Goal: Information Seeking & Learning: Learn about a topic

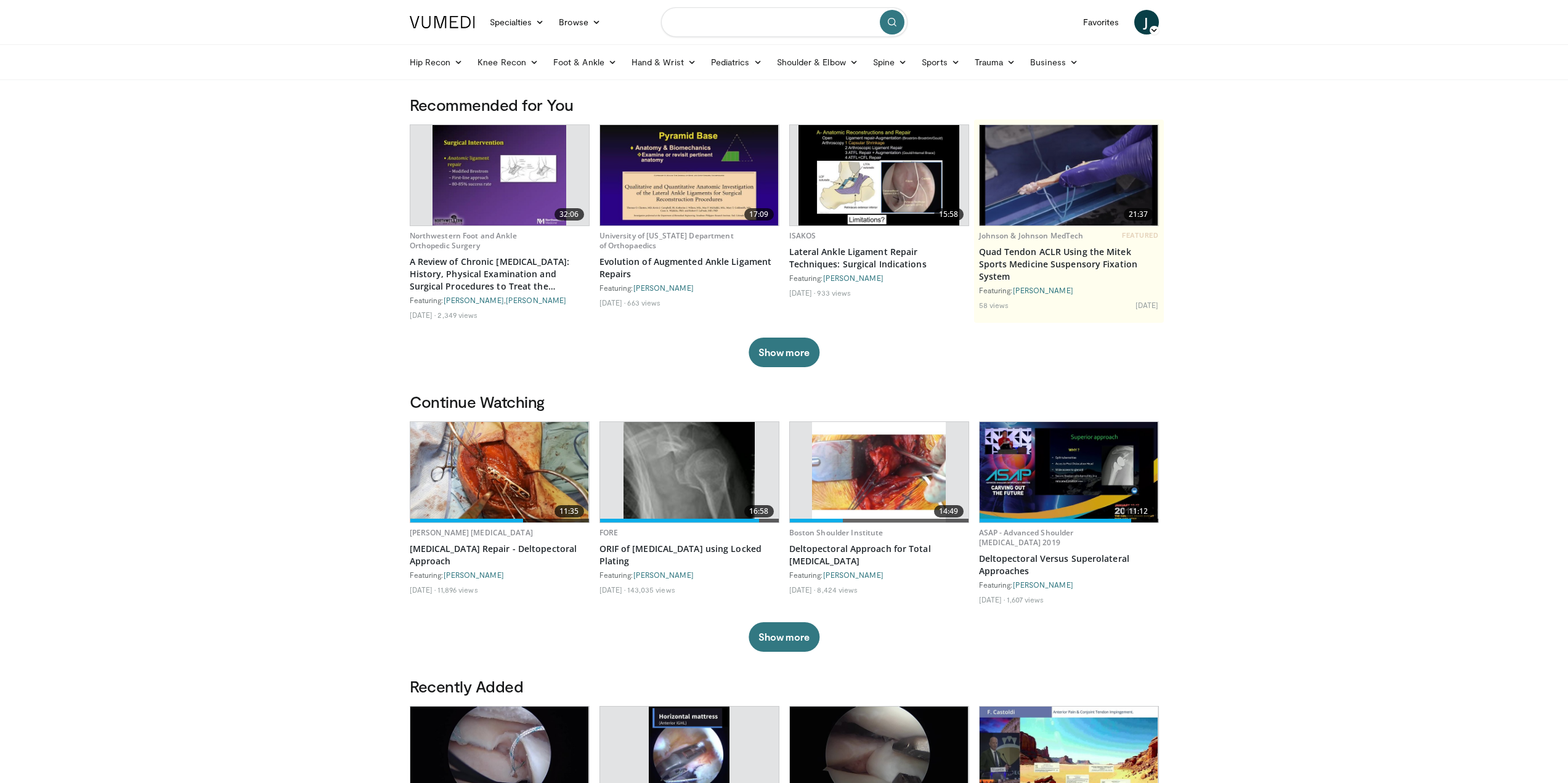
drag, startPoint x: 681, startPoint y: 30, endPoint x: 705, endPoint y: 22, distance: 25.3
click at [687, 29] on input "Search topics, interventions" at bounding box center [784, 22] width 246 height 29
click at [705, 22] on input "Search topics, interventions" at bounding box center [784, 22] width 246 height 29
type input "**********"
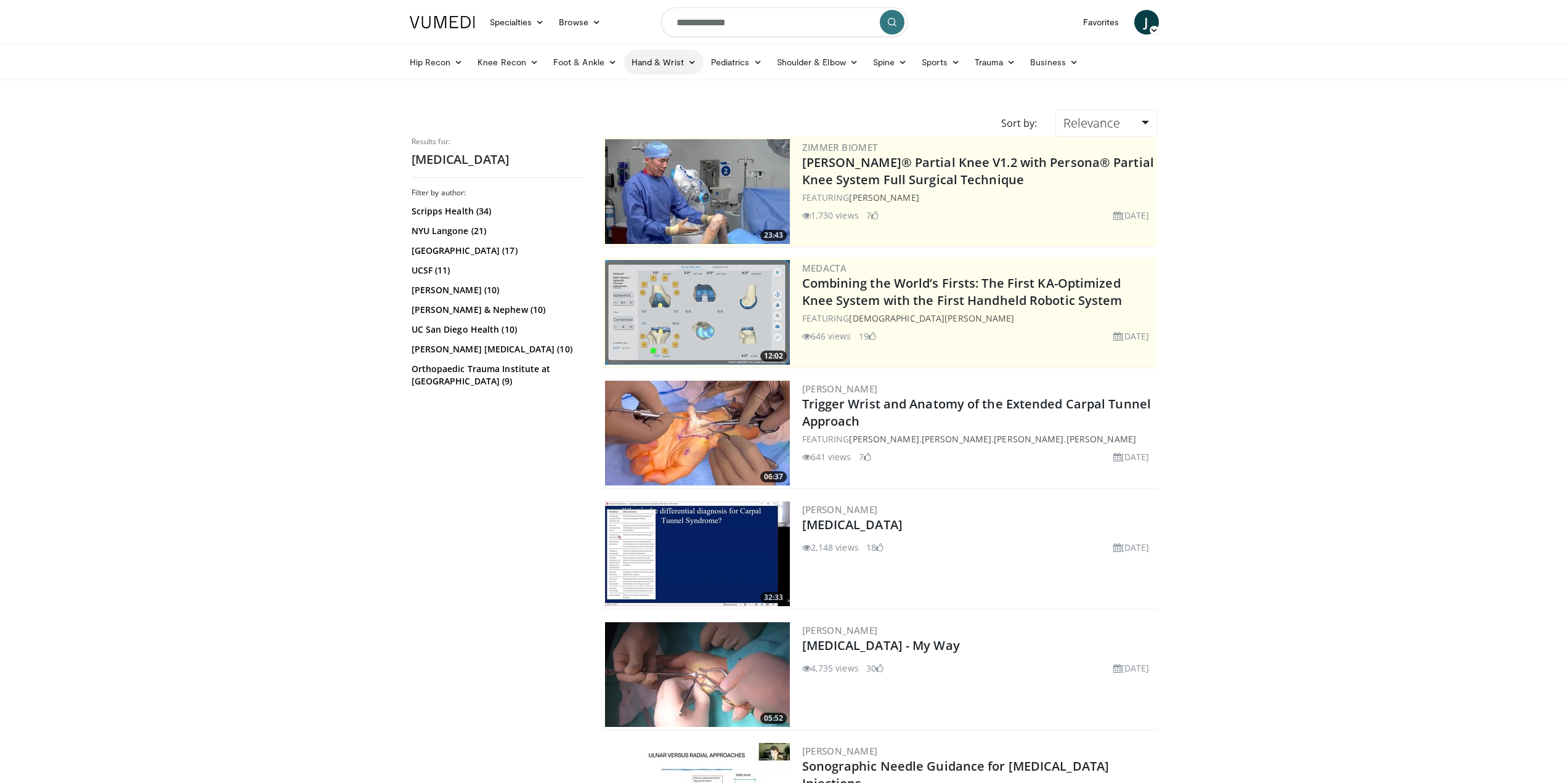
click at [683, 59] on link "Hand & Wrist" at bounding box center [663, 62] width 79 height 25
click at [650, 112] on link "Wrist" at bounding box center [698, 111] width 147 height 19
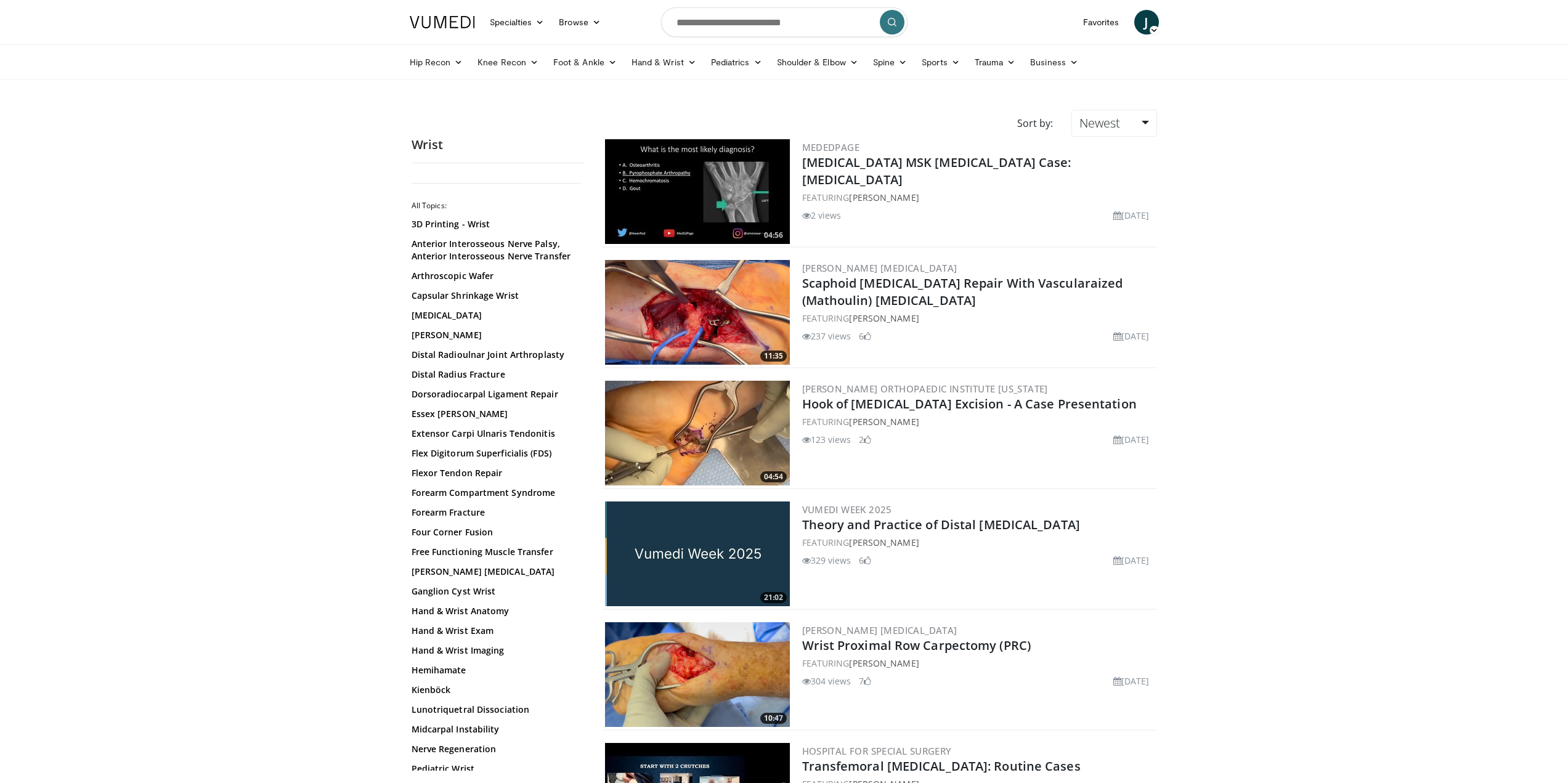
click at [660, 59] on link "Hand & Wrist" at bounding box center [663, 62] width 79 height 25
click at [651, 88] on link "Hand" at bounding box center [698, 91] width 147 height 19
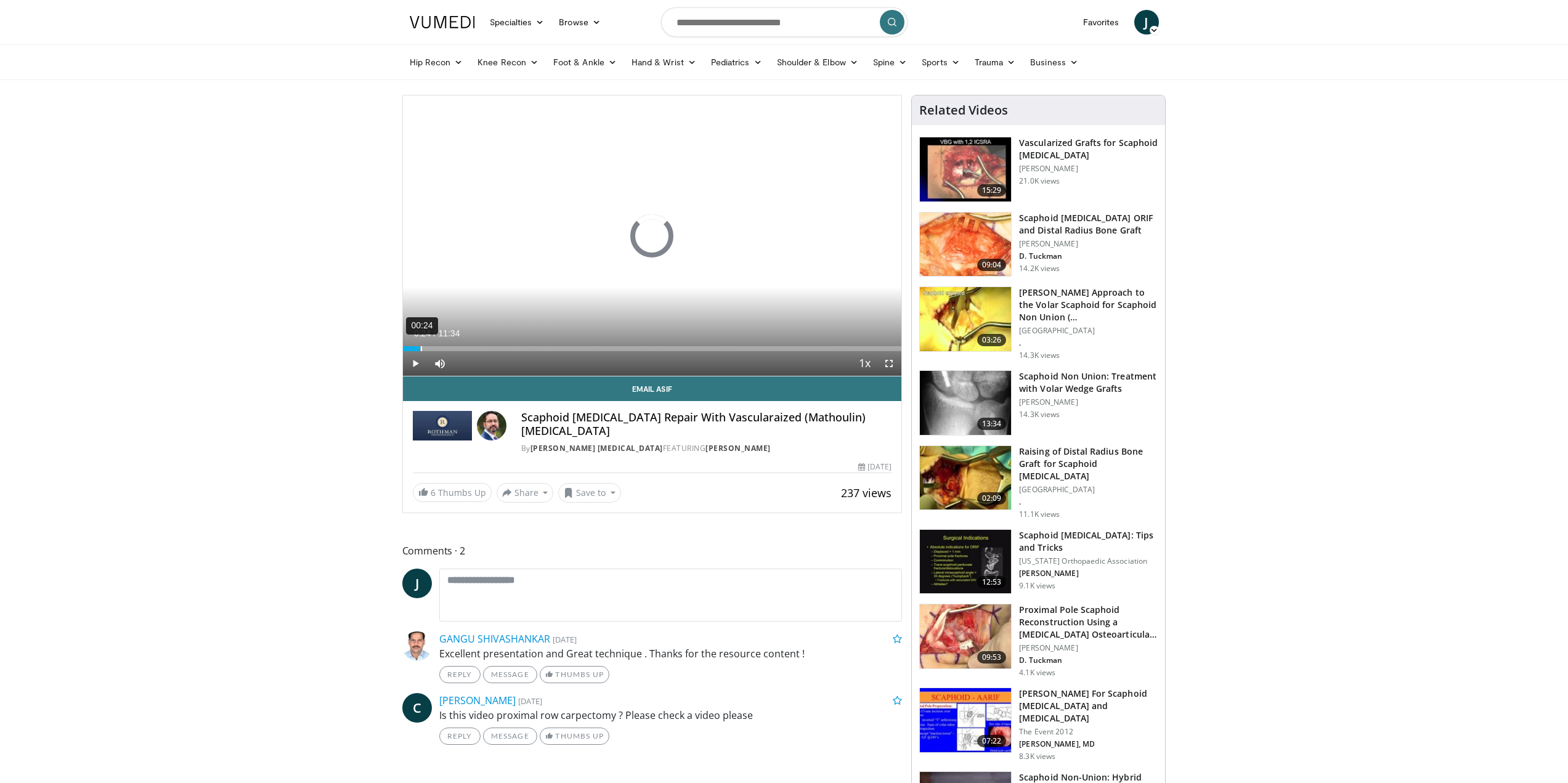
click at [420, 344] on div "Loaded : 0% 00:24 00:24" at bounding box center [652, 345] width 499 height 12
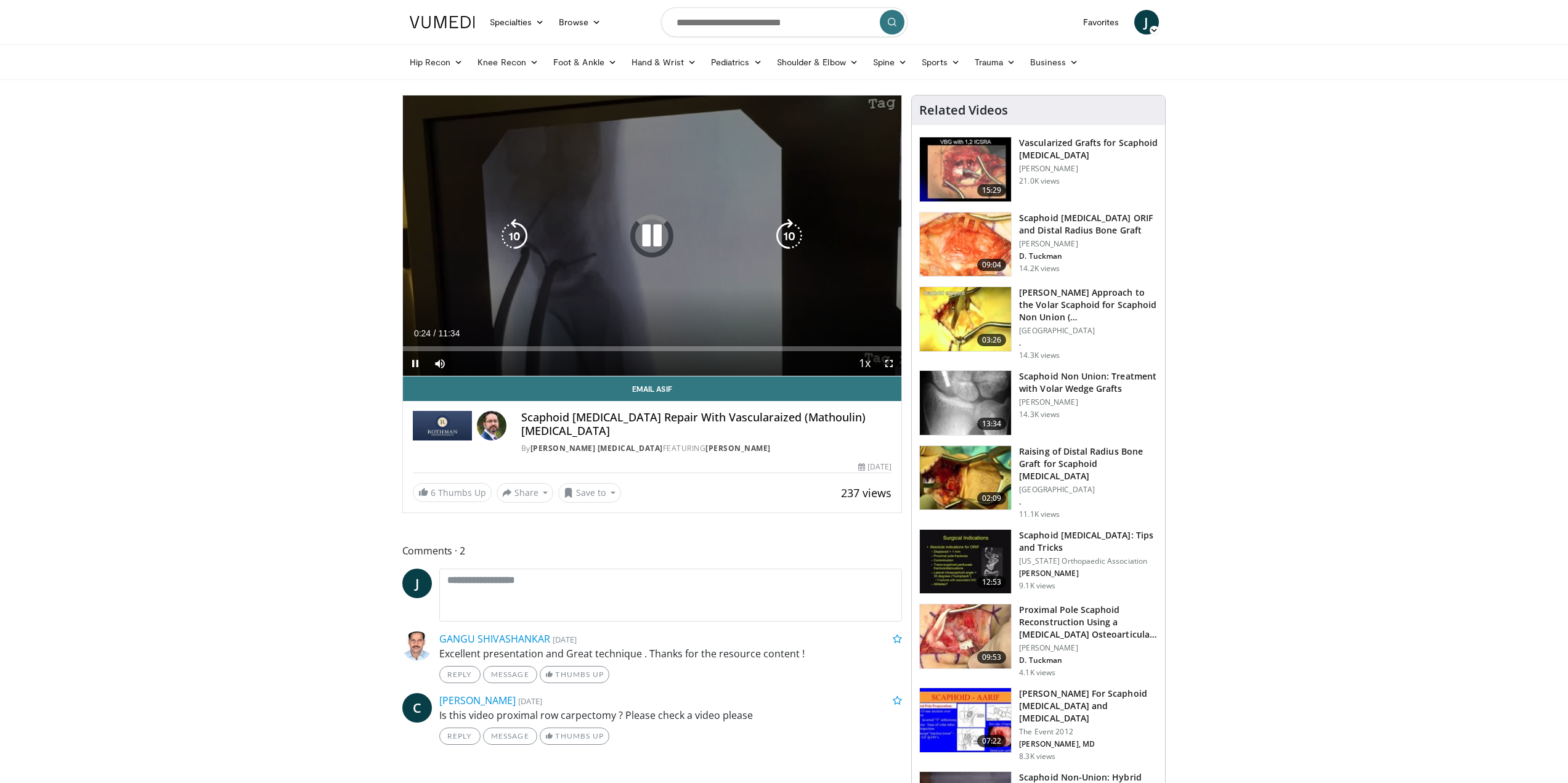
click at [649, 232] on icon "Video Player" at bounding box center [651, 236] width 34 height 34
click at [657, 242] on icon "Video Player" at bounding box center [651, 236] width 34 height 34
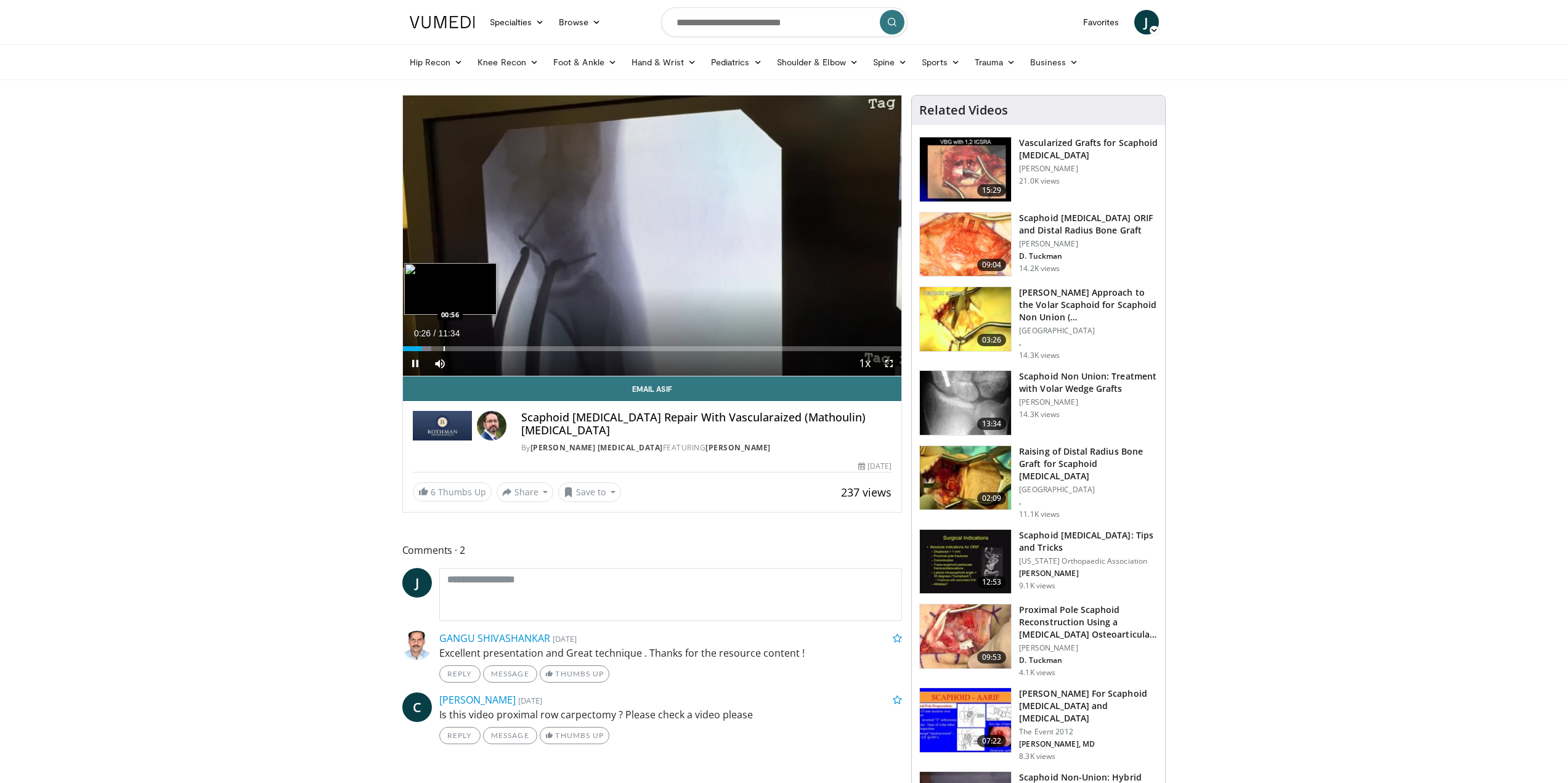
click at [442, 344] on div "Loaded : 5.77% 00:27 00:56" at bounding box center [652, 345] width 499 height 12
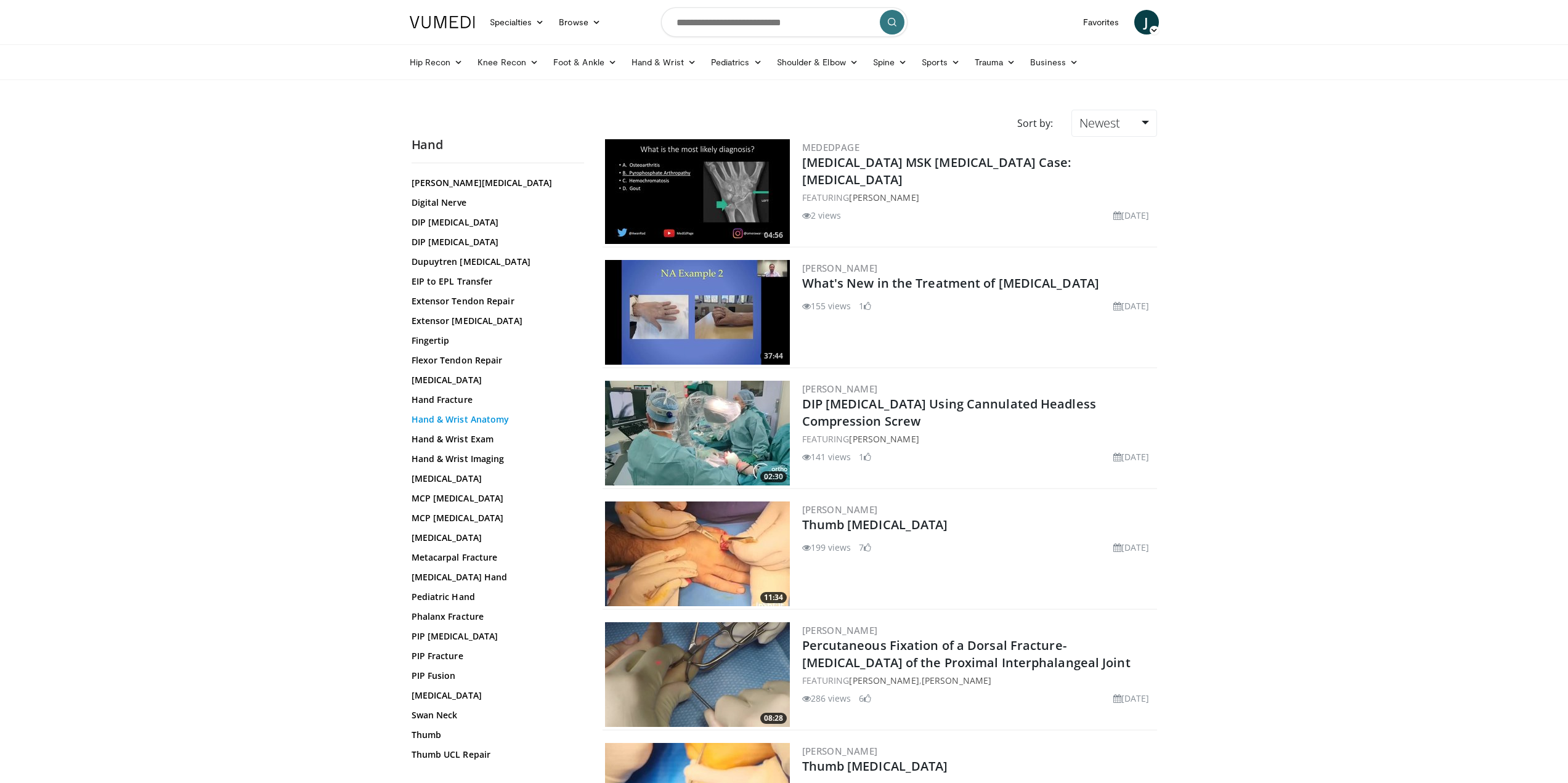
scroll to position [124, 0]
click at [481, 421] on link "Hand & Wrist Anatomy" at bounding box center [495, 416] width 166 height 12
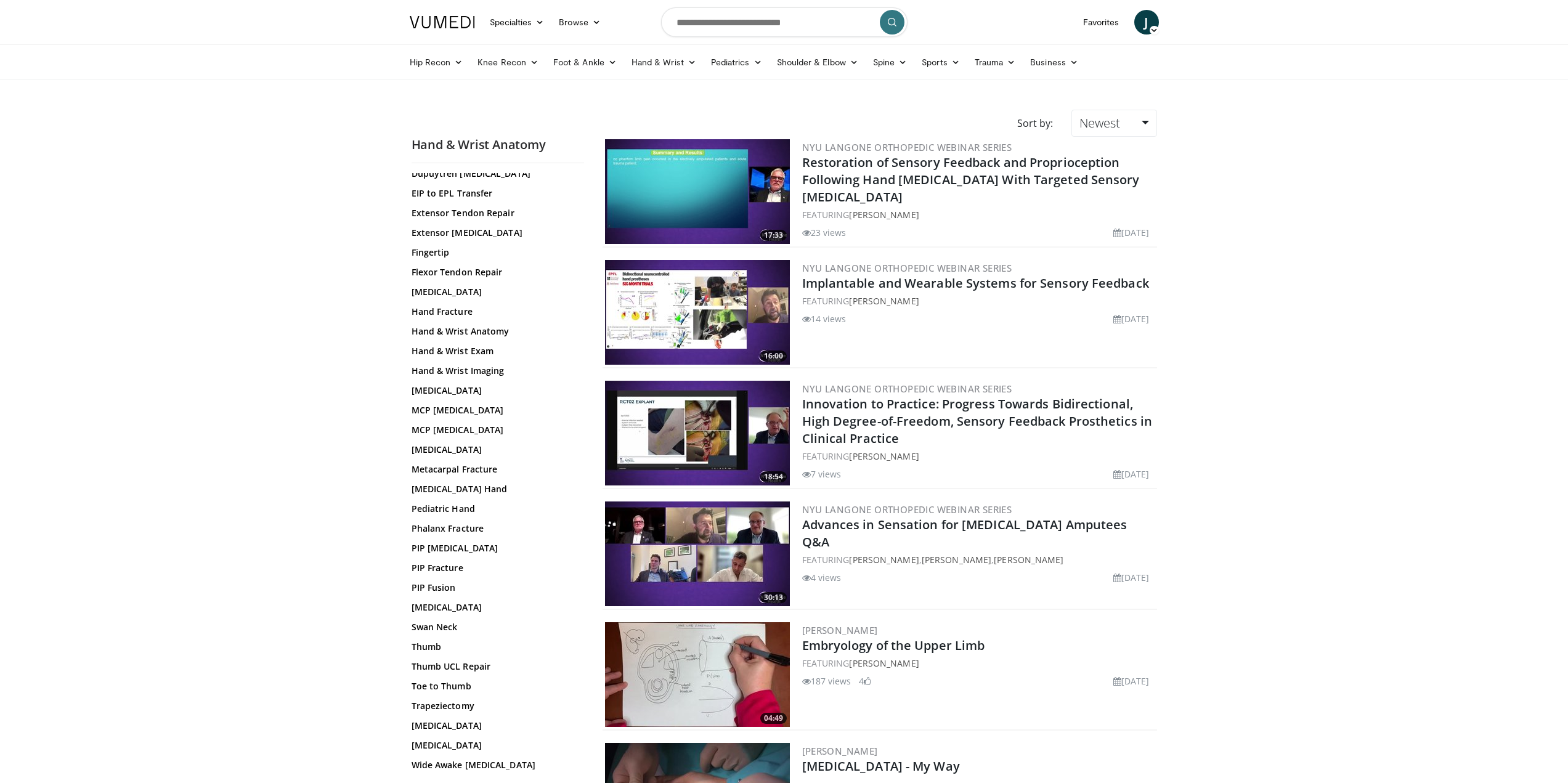
scroll to position [209, 0]
click at [481, 442] on div "[MEDICAL_DATA] [MEDICAL_DATA] CMC [MEDICAL_DATA] CMC Arthroscopy [MEDICAL_DATA]…" at bounding box center [496, 389] width 169 height 761
click at [481, 451] on link "[MEDICAL_DATA]" at bounding box center [495, 449] width 166 height 12
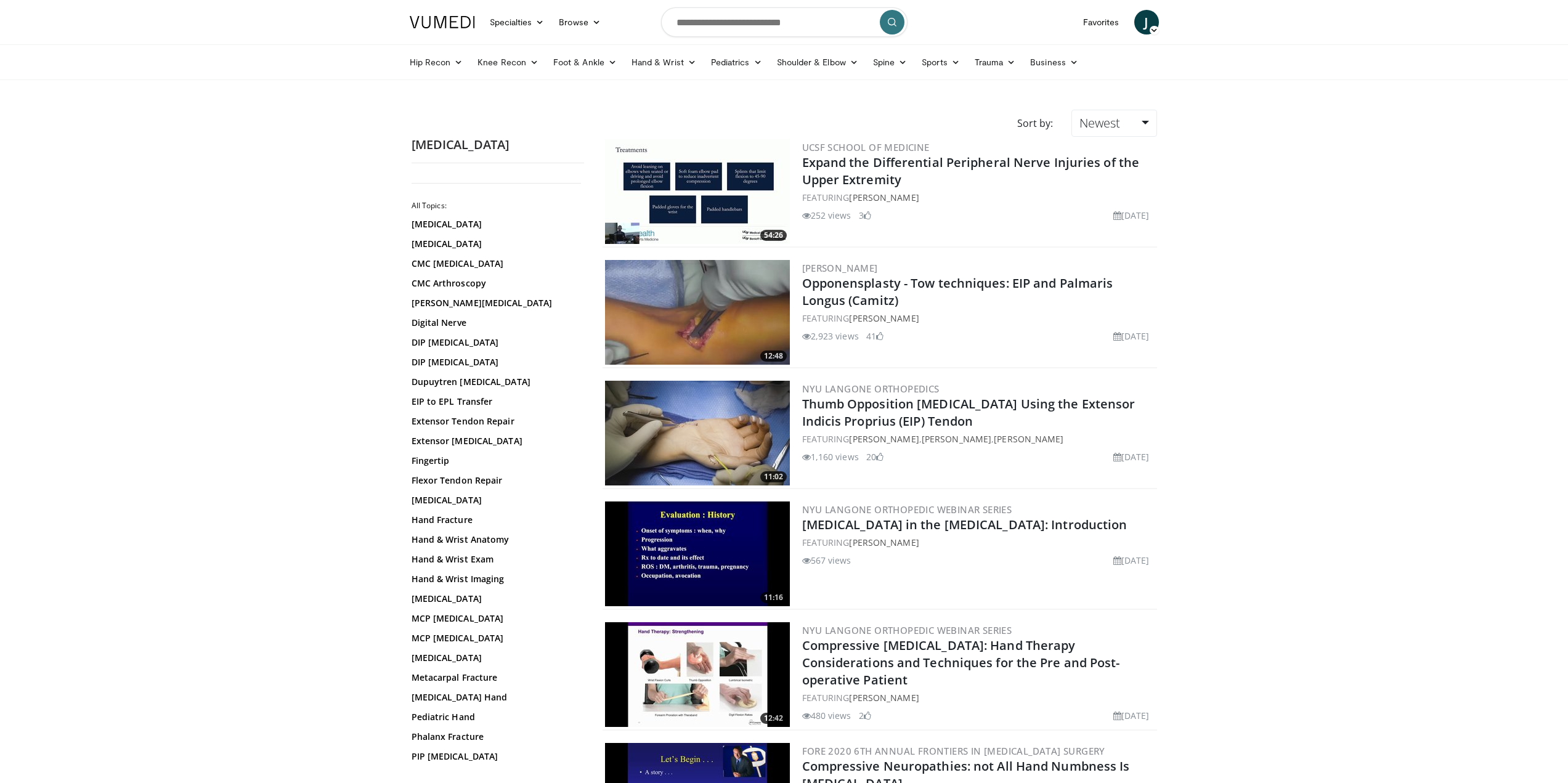
drag, startPoint x: 276, startPoint y: 504, endPoint x: 639, endPoint y: 284, distance: 424.5
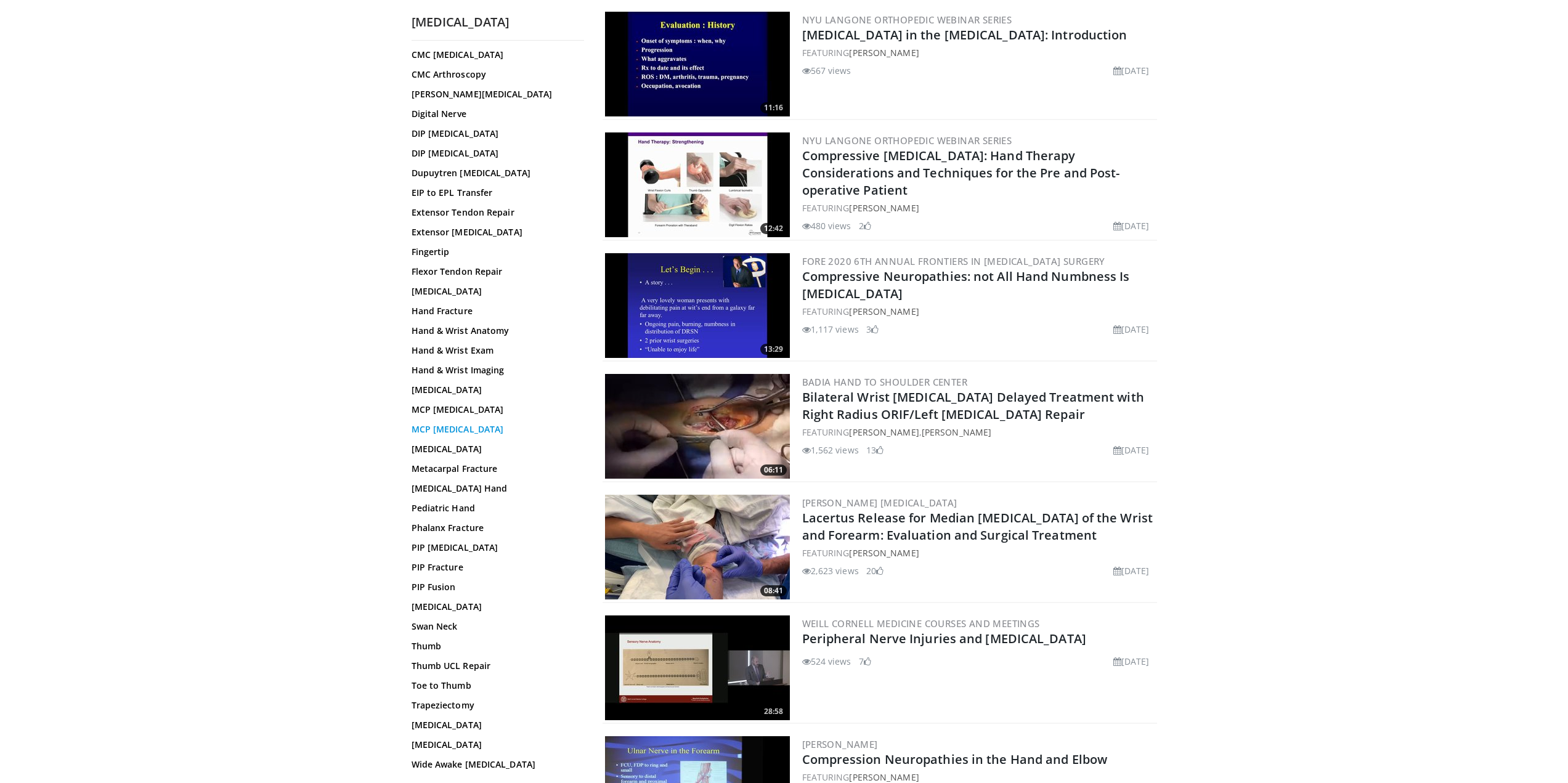
scroll to position [493, 0]
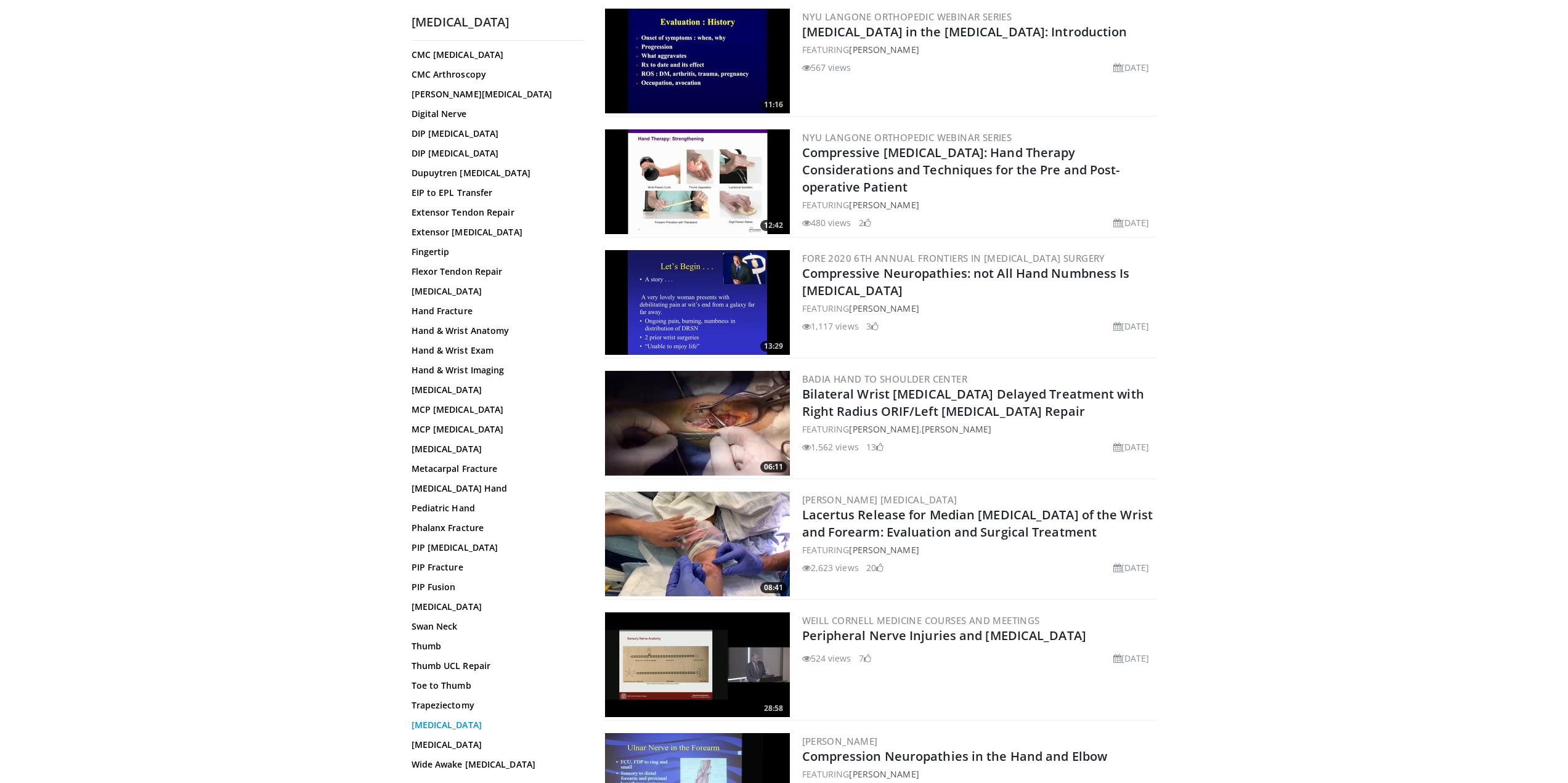
click at [464, 728] on link "Trigger Finger" at bounding box center [495, 725] width 166 height 12
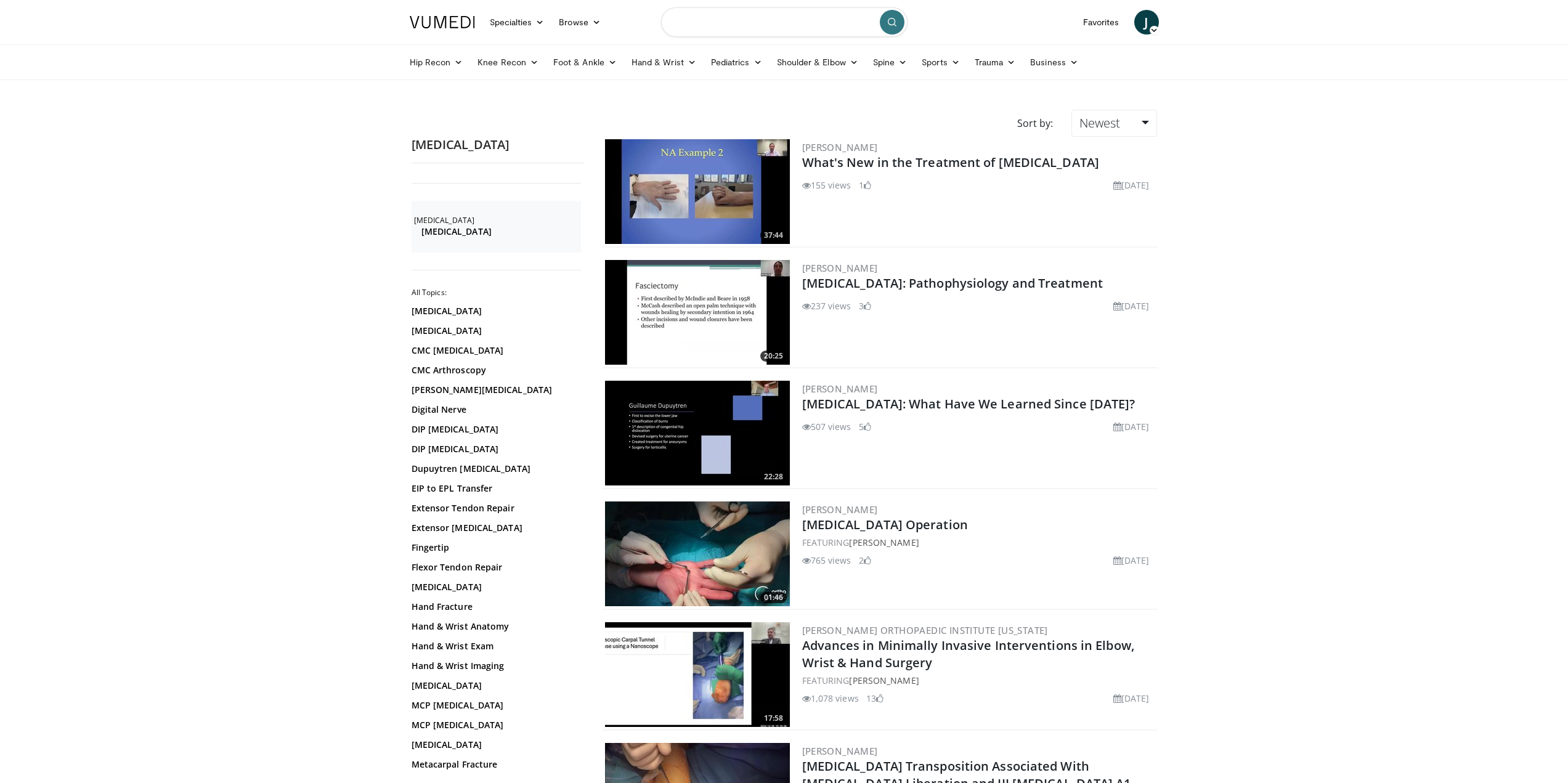
click at [724, 10] on input "Search topics, interventions" at bounding box center [784, 22] width 246 height 29
type input "**********"
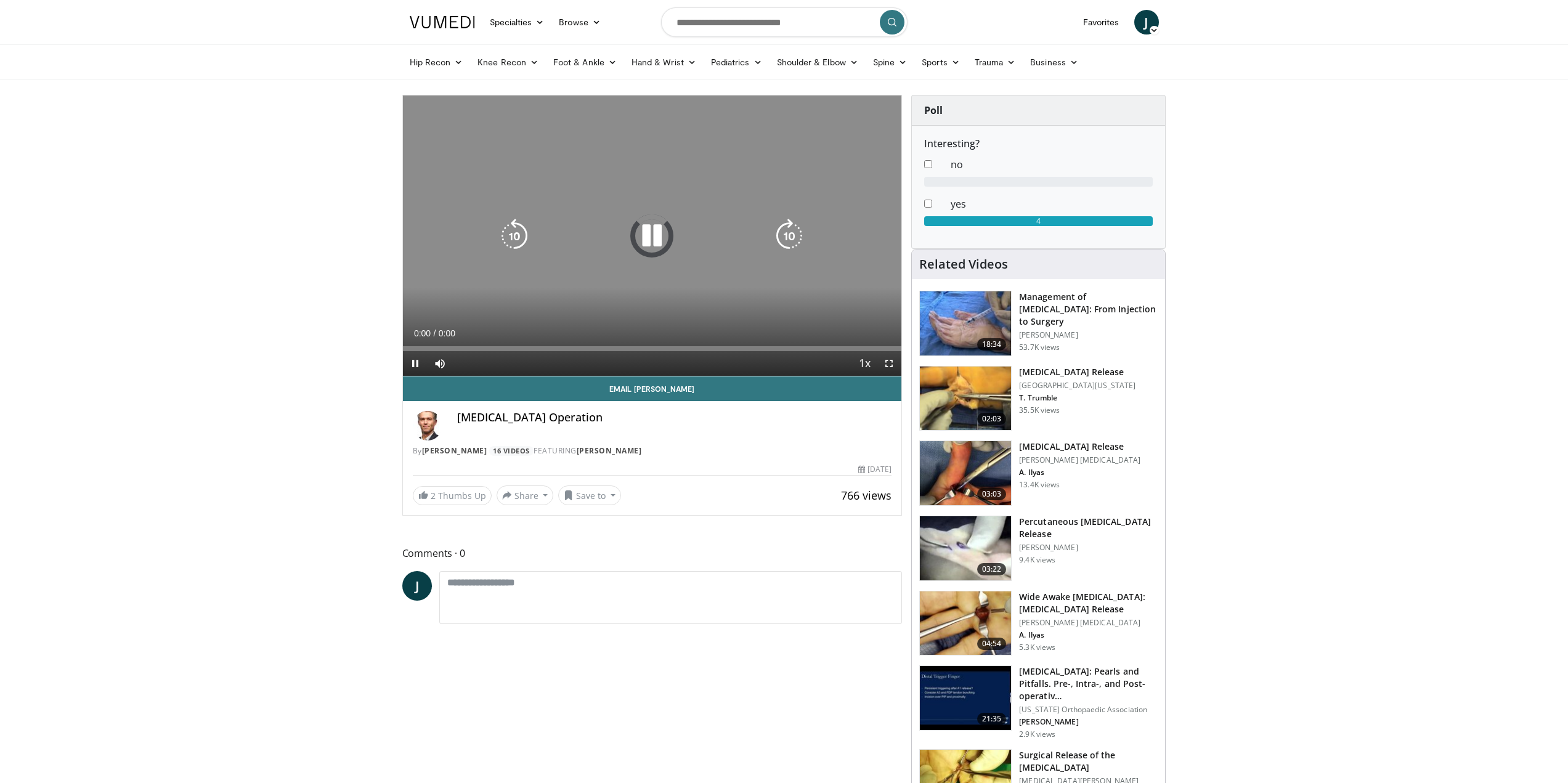
click at [663, 239] on icon "Video Player" at bounding box center [651, 236] width 34 height 34
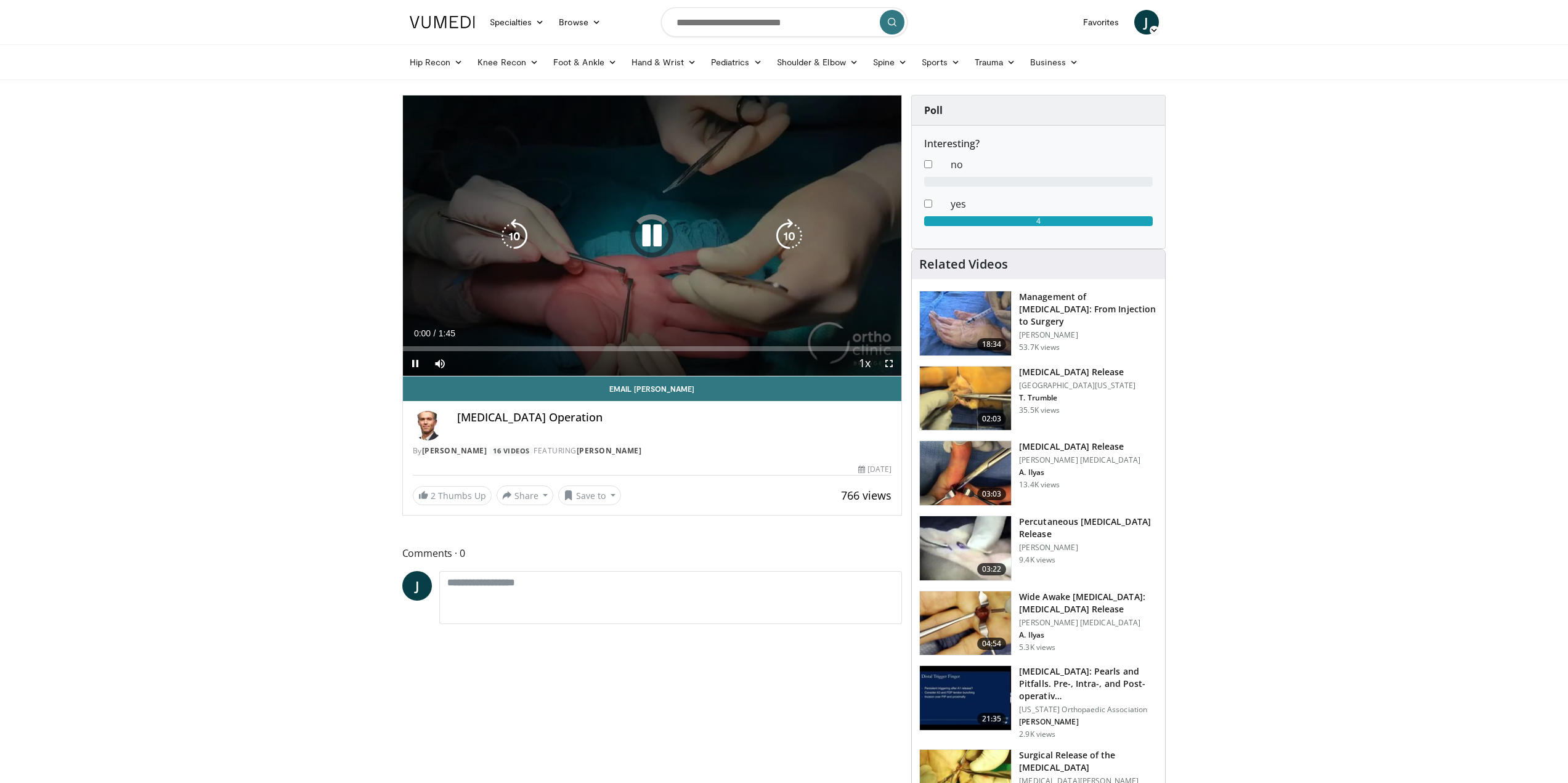
click at [652, 236] on icon "Video Player" at bounding box center [651, 236] width 34 height 34
click at [633, 233] on div "Video Player" at bounding box center [652, 236] width 300 height 25
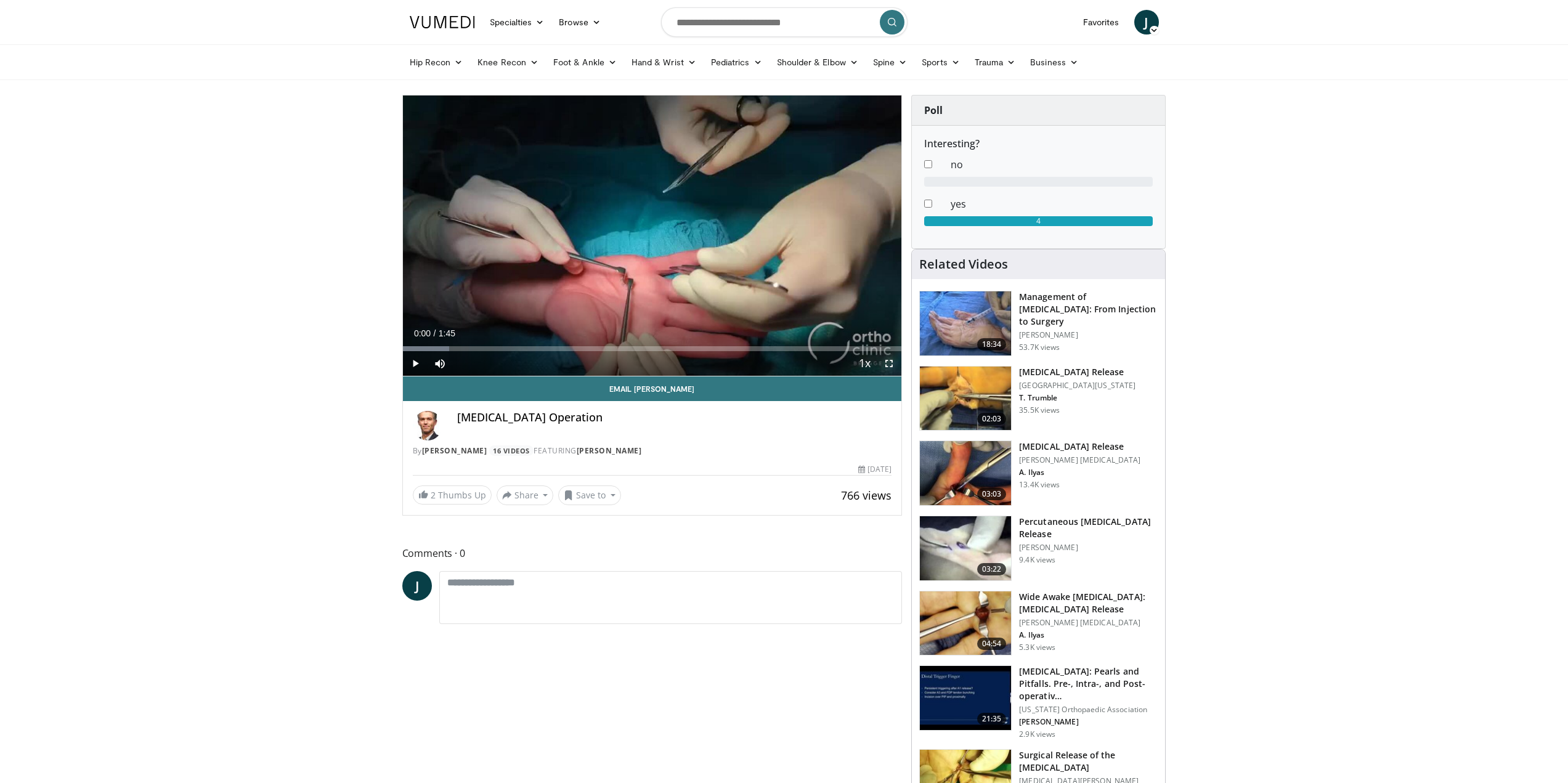
click at [885, 363] on span "Video Player" at bounding box center [889, 363] width 25 height 25
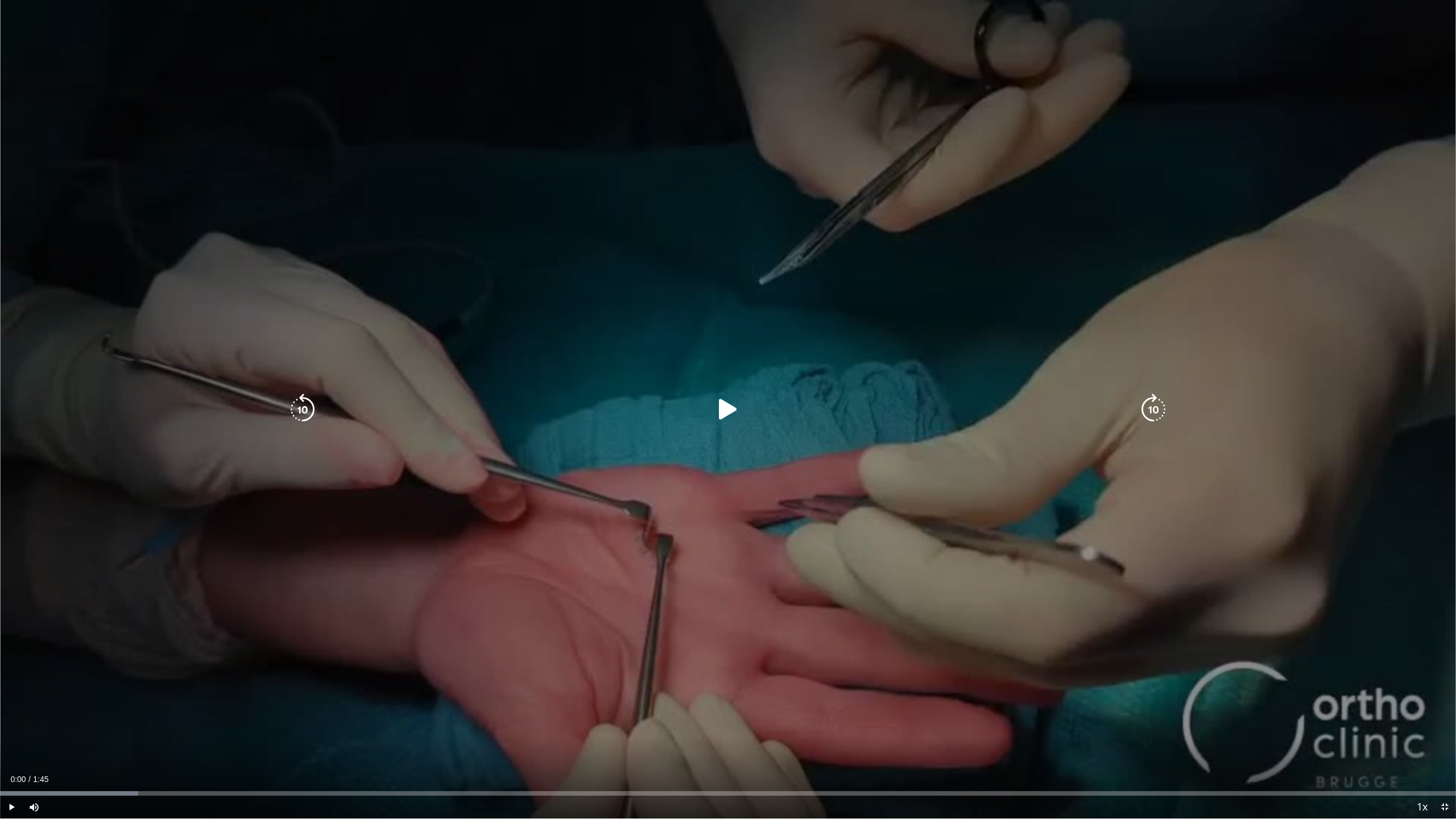
click at [719, 408] on icon "Video Player" at bounding box center [728, 409] width 32 height 32
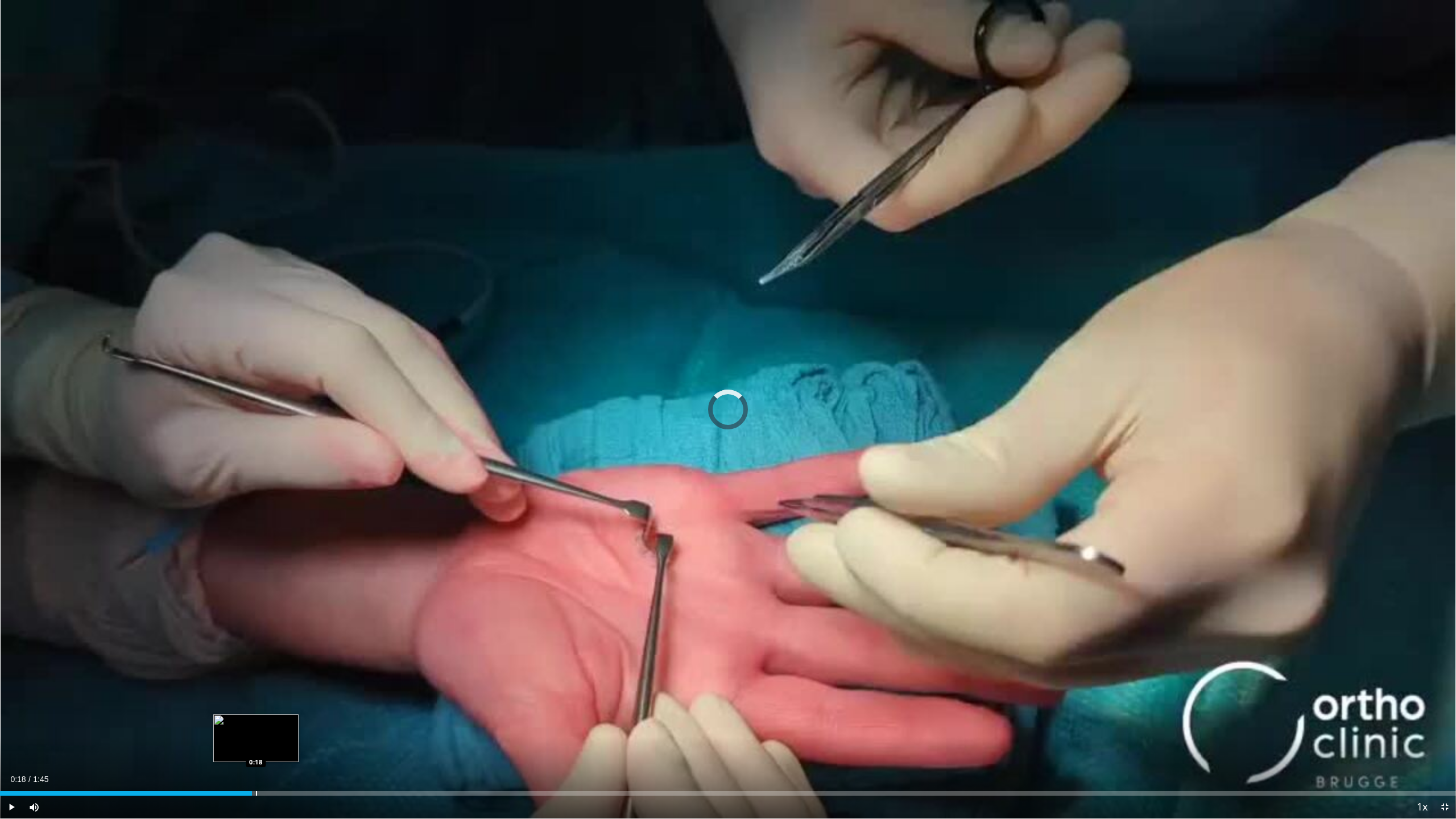
click at [252, 722] on div "Loaded : 0.00% 0:18 0:18" at bounding box center [728, 793] width 1456 height 5
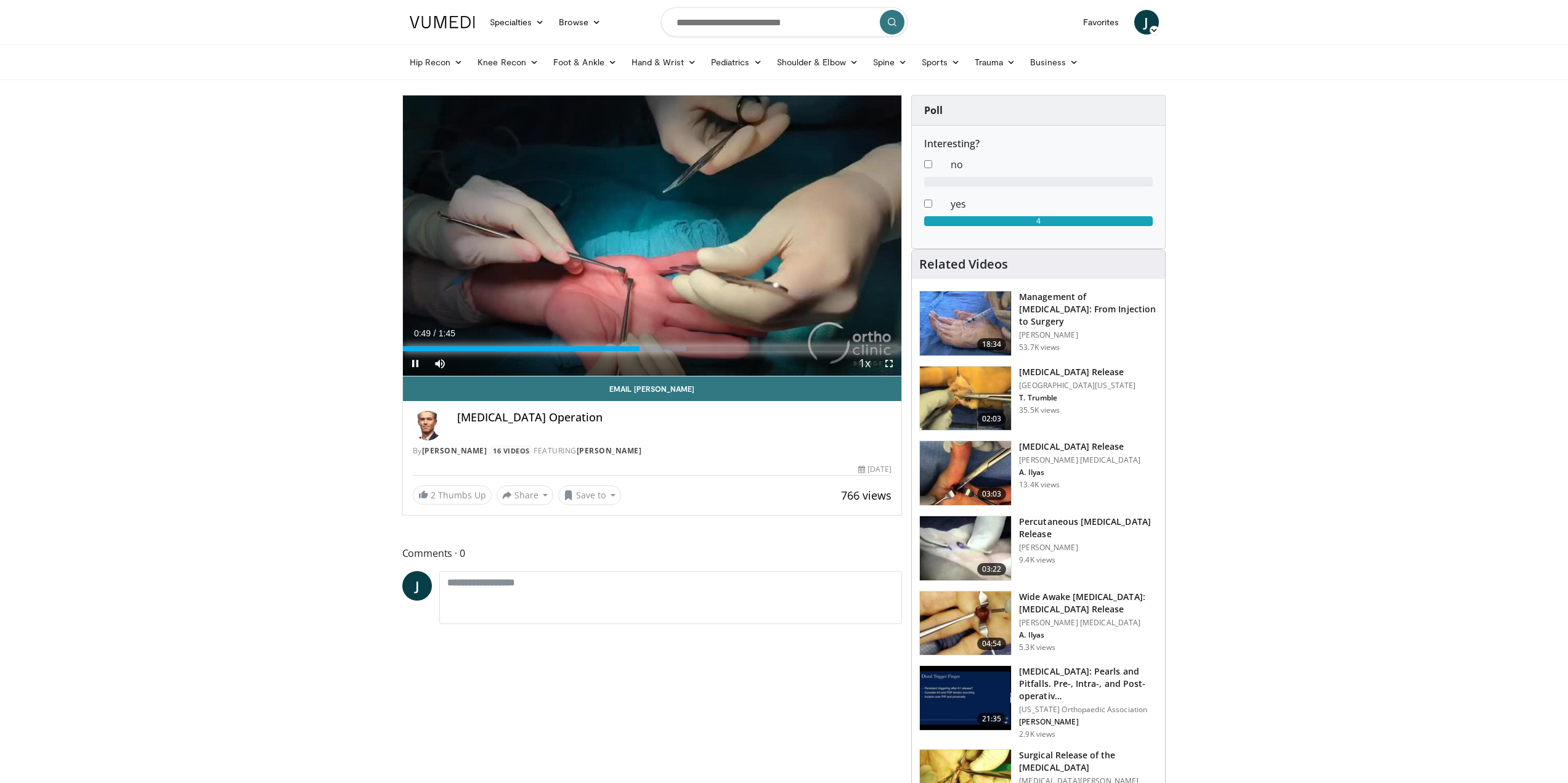
drag, startPoint x: 414, startPoint y: 347, endPoint x: 395, endPoint y: 359, distance: 22.5
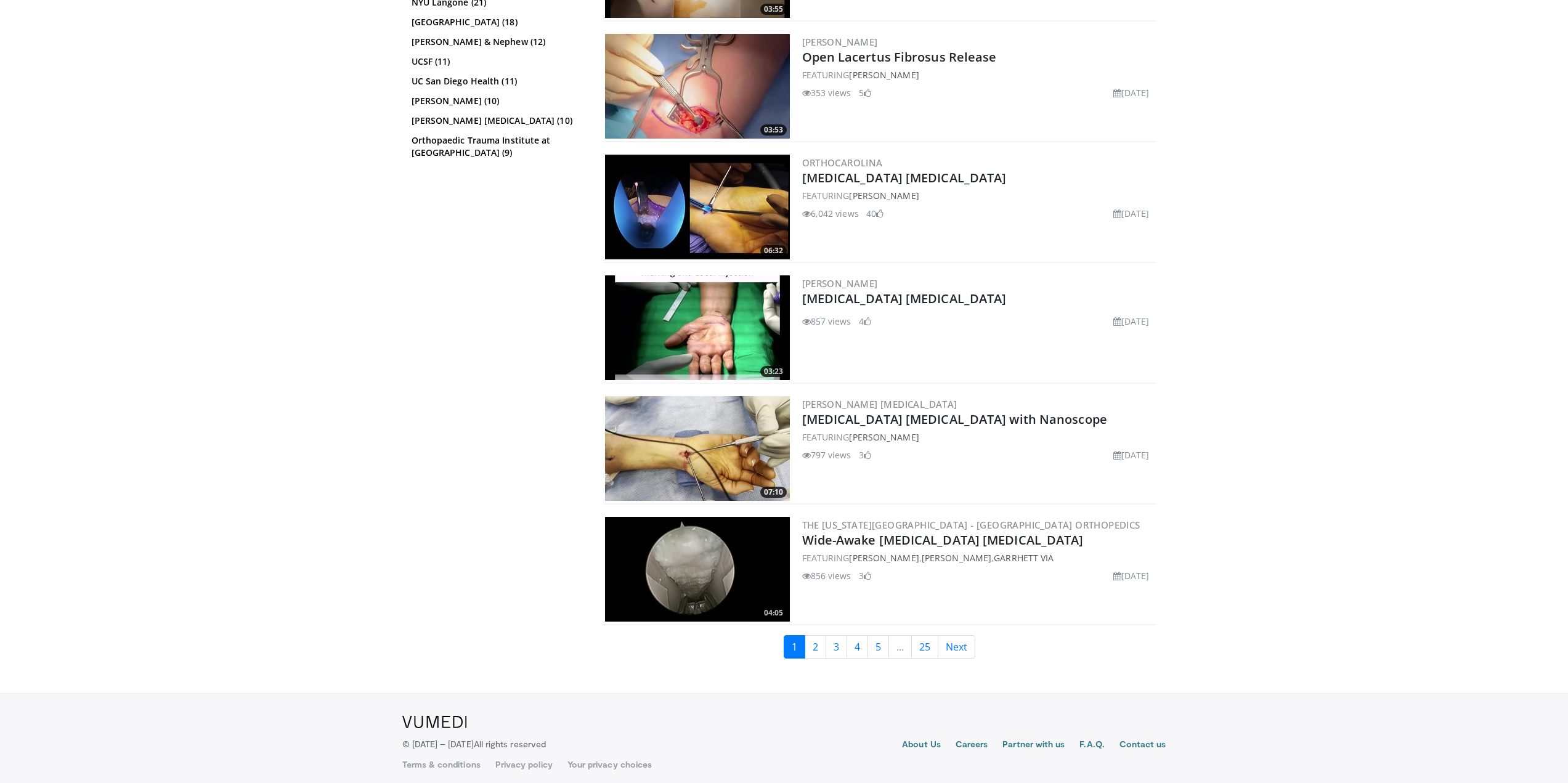
scroll to position [2648, 0]
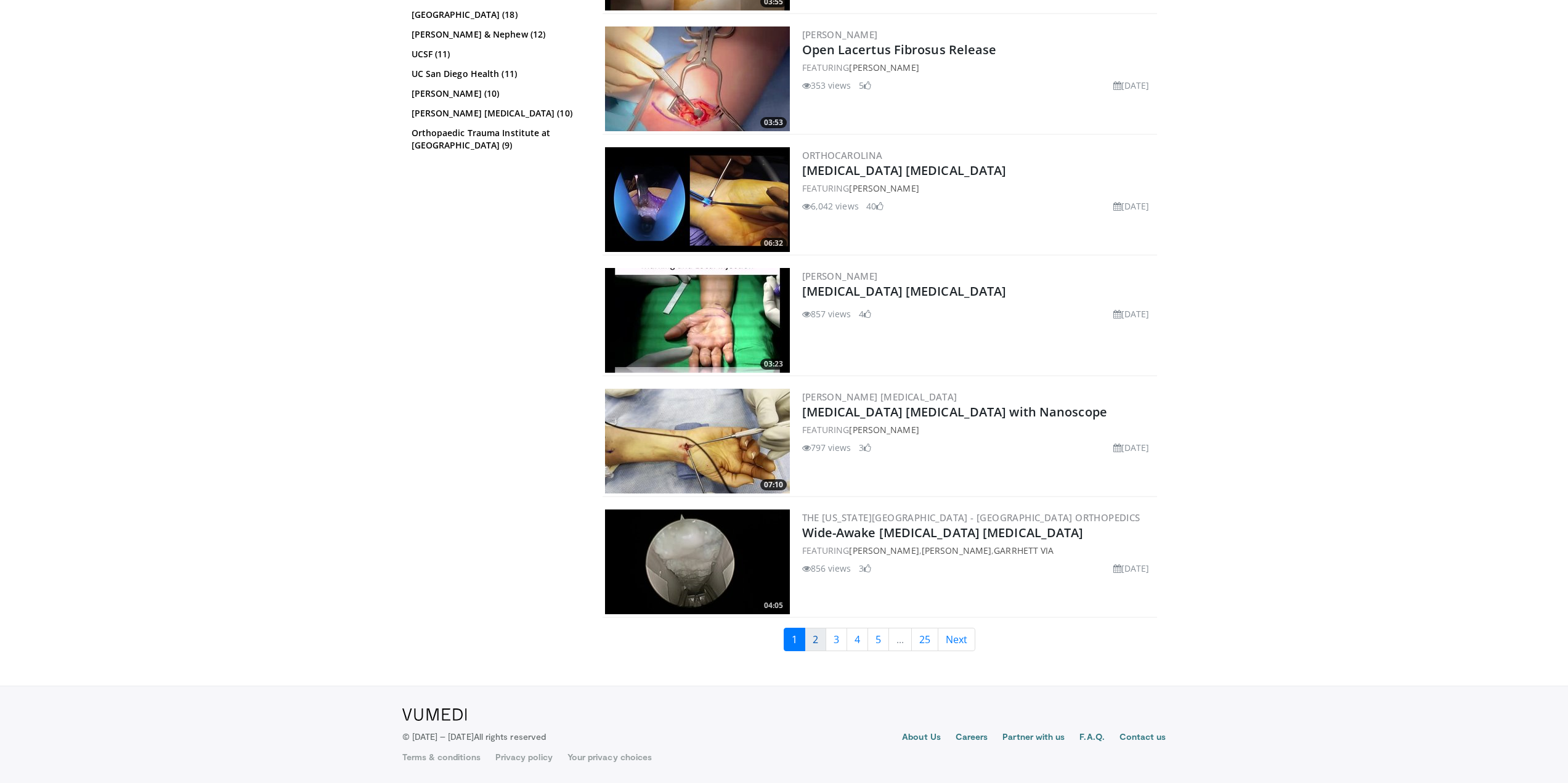
click at [808, 648] on link "2" at bounding box center [815, 639] width 22 height 23
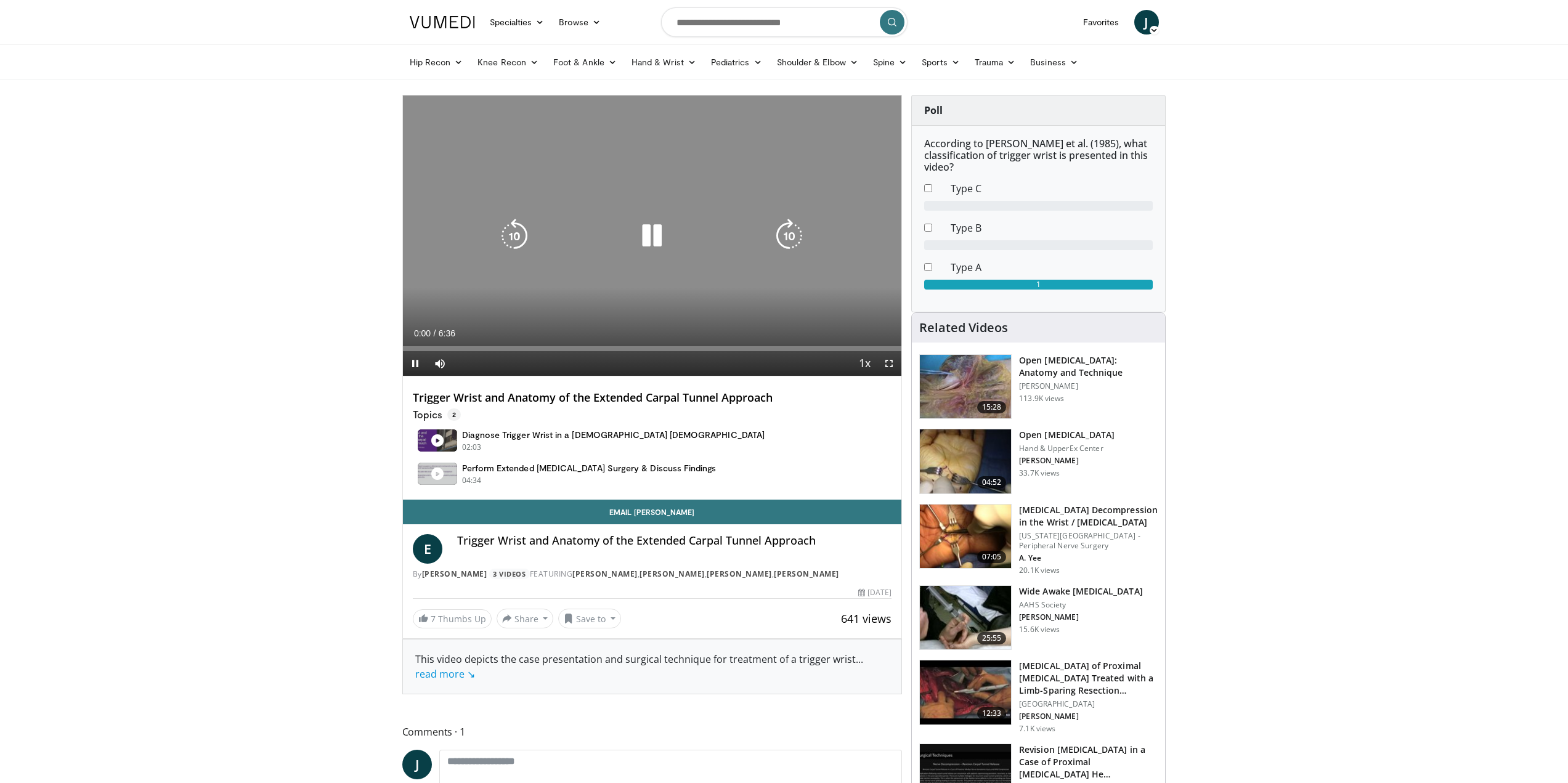
click at [602, 193] on div "10 seconds Tap to unmute" at bounding box center [652, 236] width 499 height 280
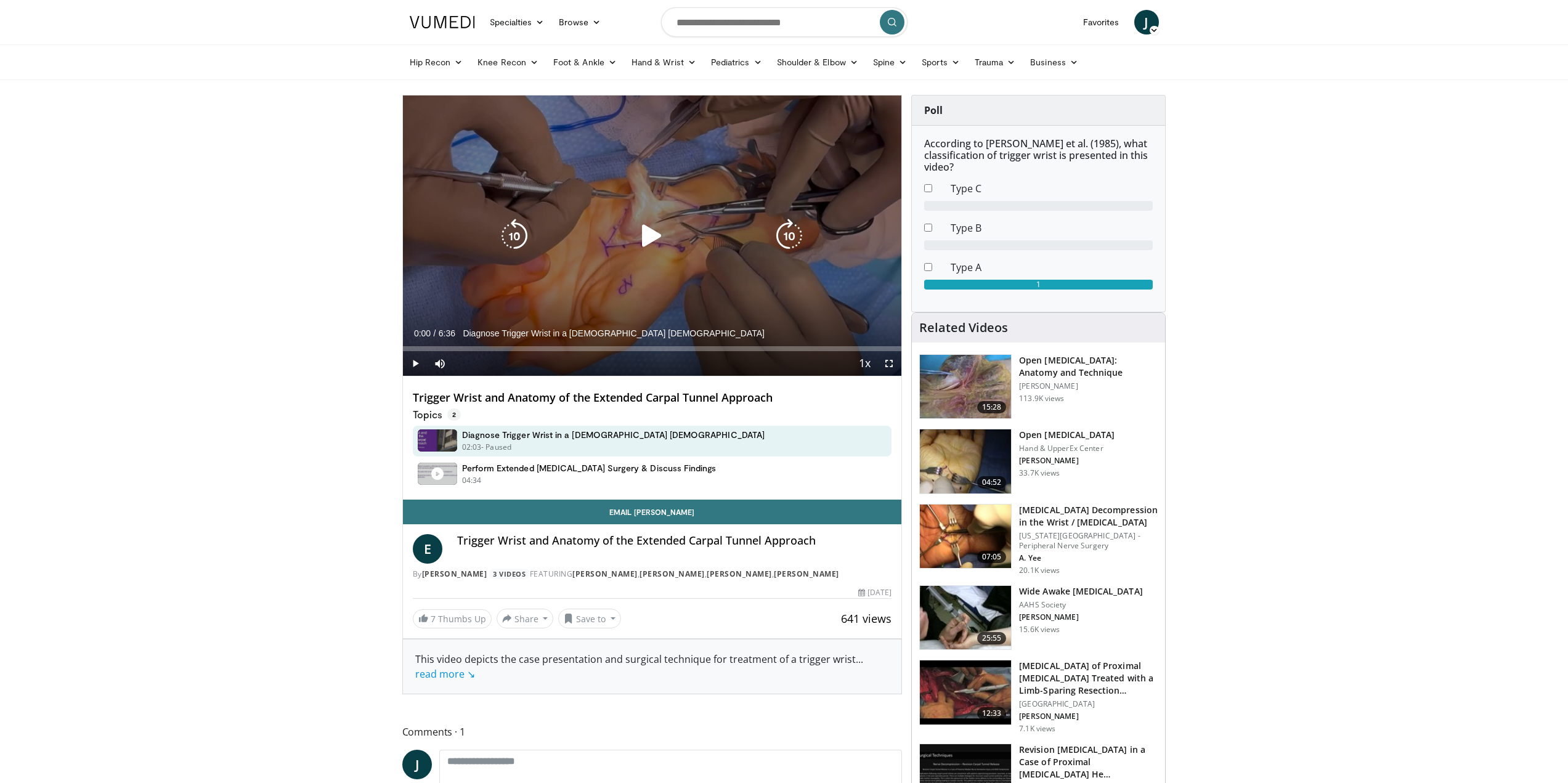
click at [664, 226] on icon "Video Player" at bounding box center [651, 236] width 34 height 34
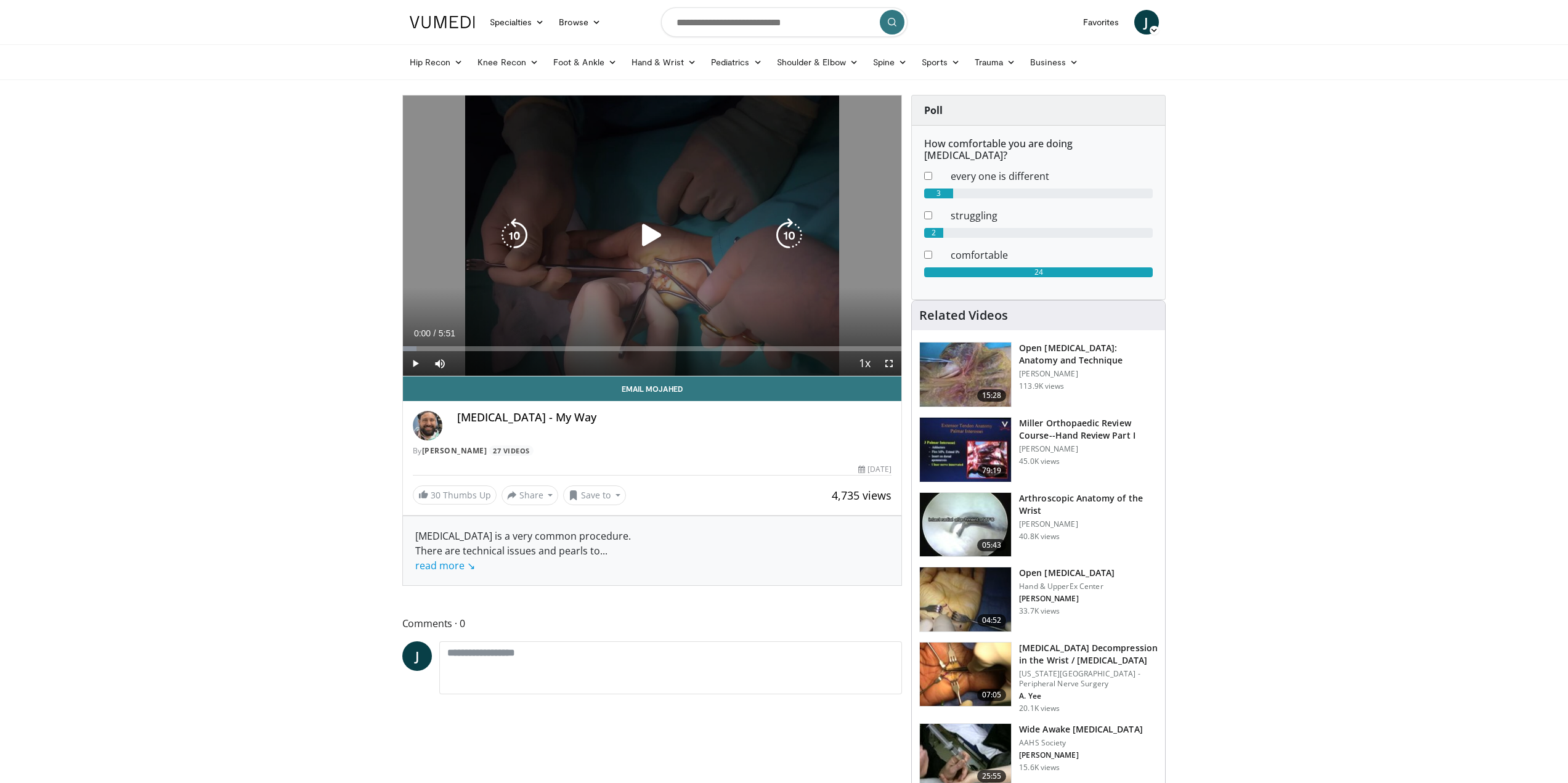
click at [648, 198] on div "10 seconds Tap to unmute" at bounding box center [652, 236] width 499 height 280
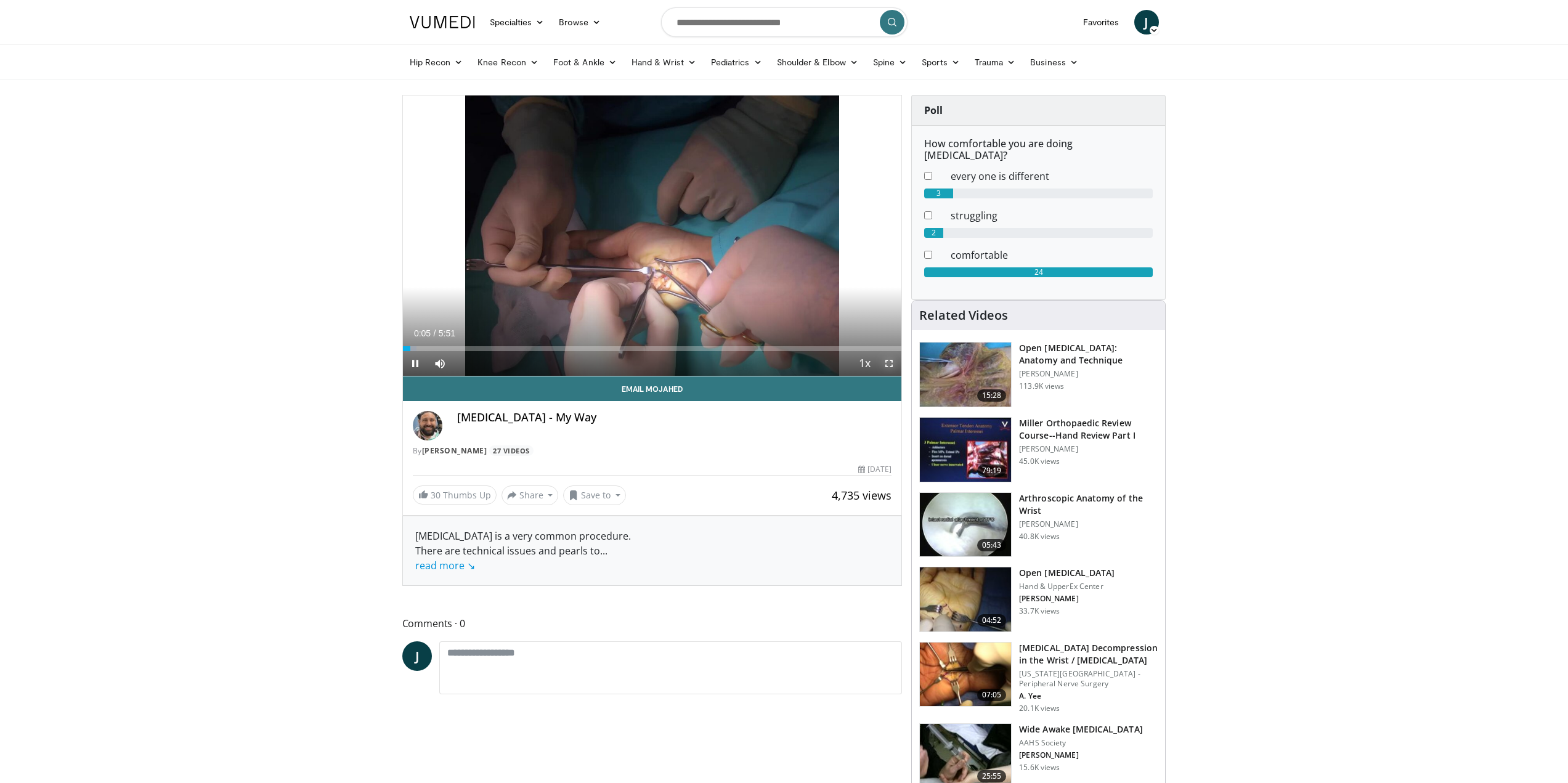
click at [894, 369] on span "Video Player" at bounding box center [889, 363] width 25 height 25
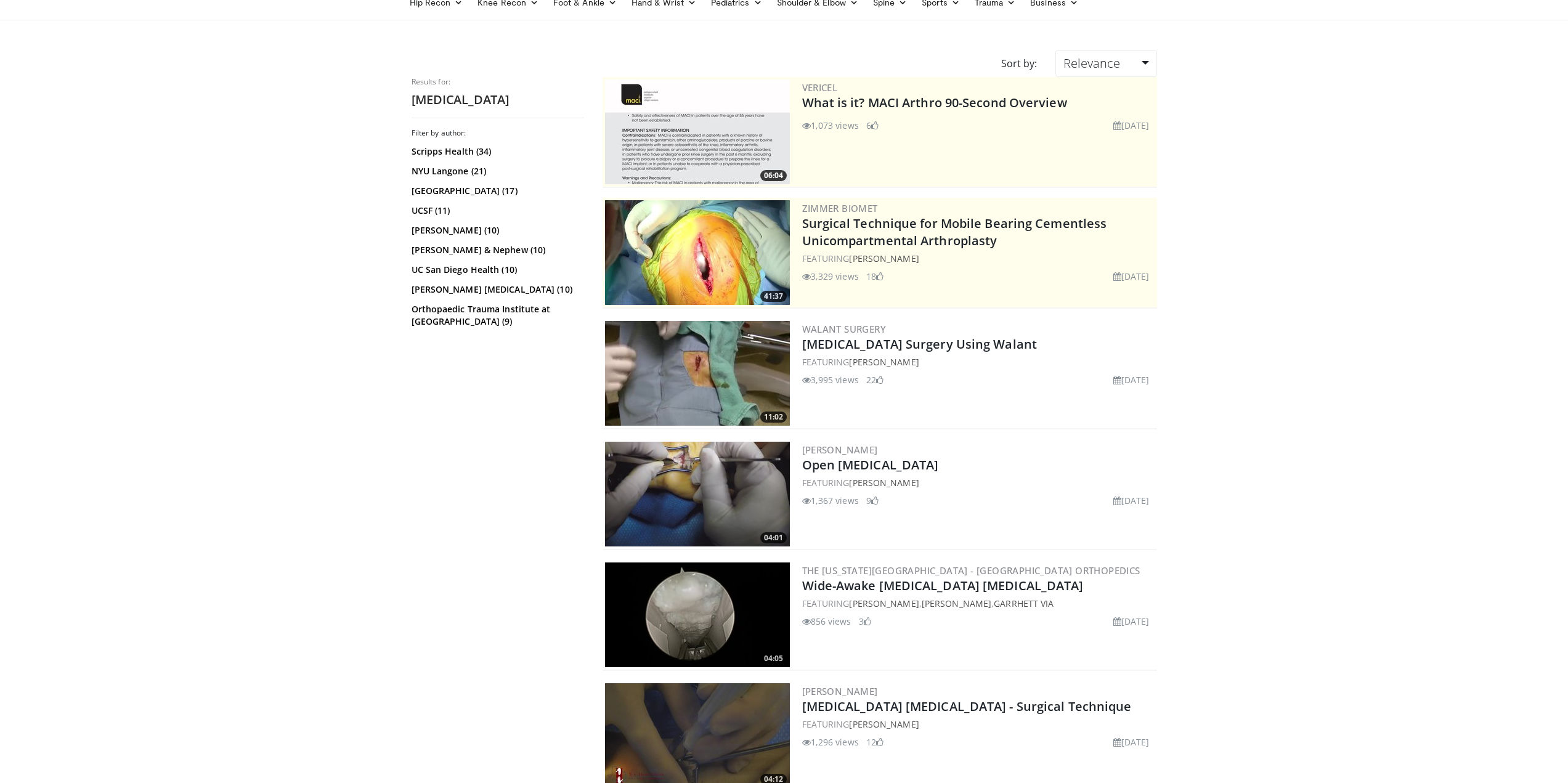
scroll to position [61, 0]
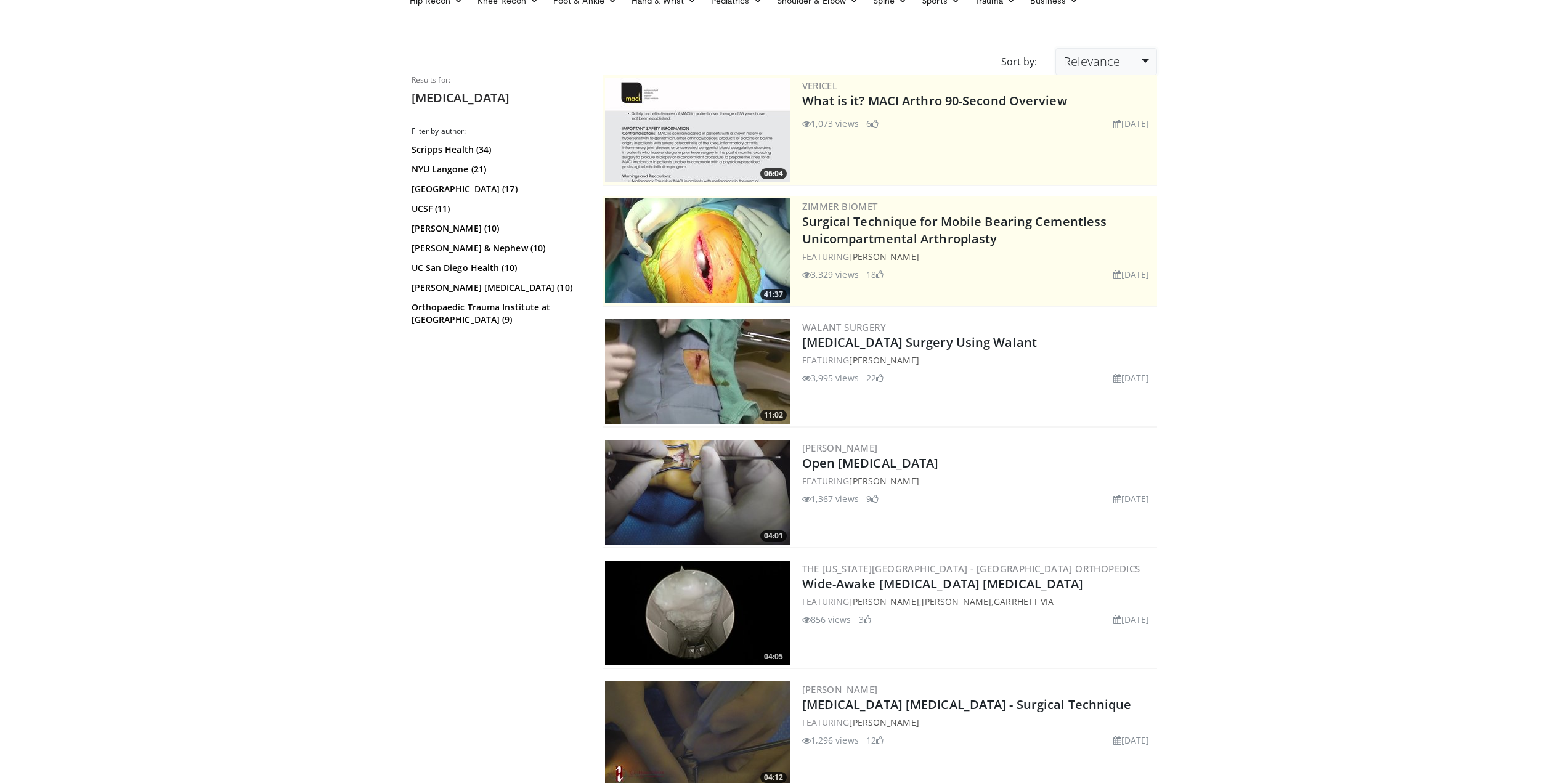
click at [1117, 64] on span "Relevance" at bounding box center [1092, 61] width 57 height 16
click at [1114, 111] on link "Thumbs Up" at bounding box center [1104, 112] width 97 height 19
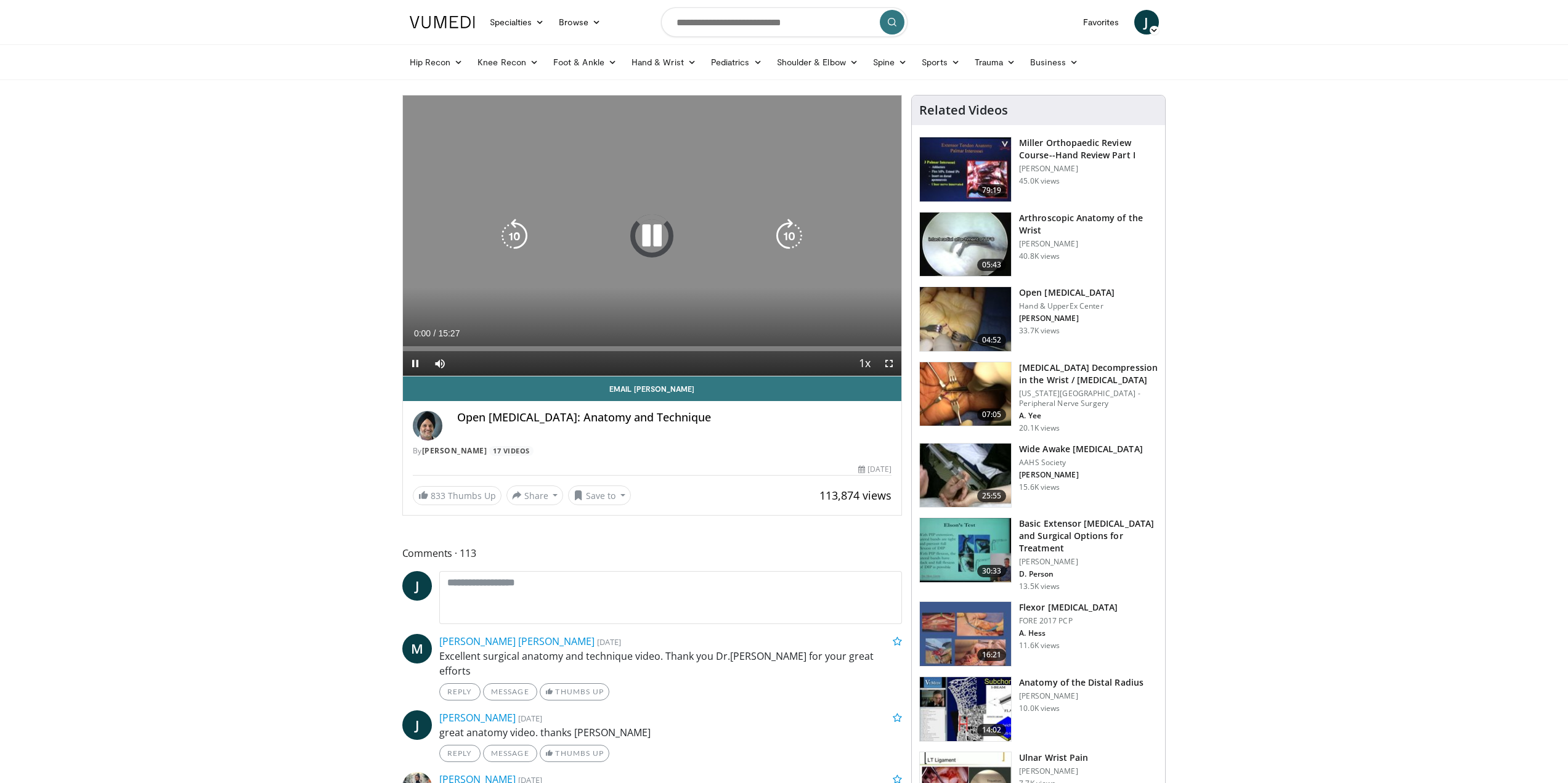
click at [636, 241] on icon "Video Player" at bounding box center [651, 236] width 34 height 34
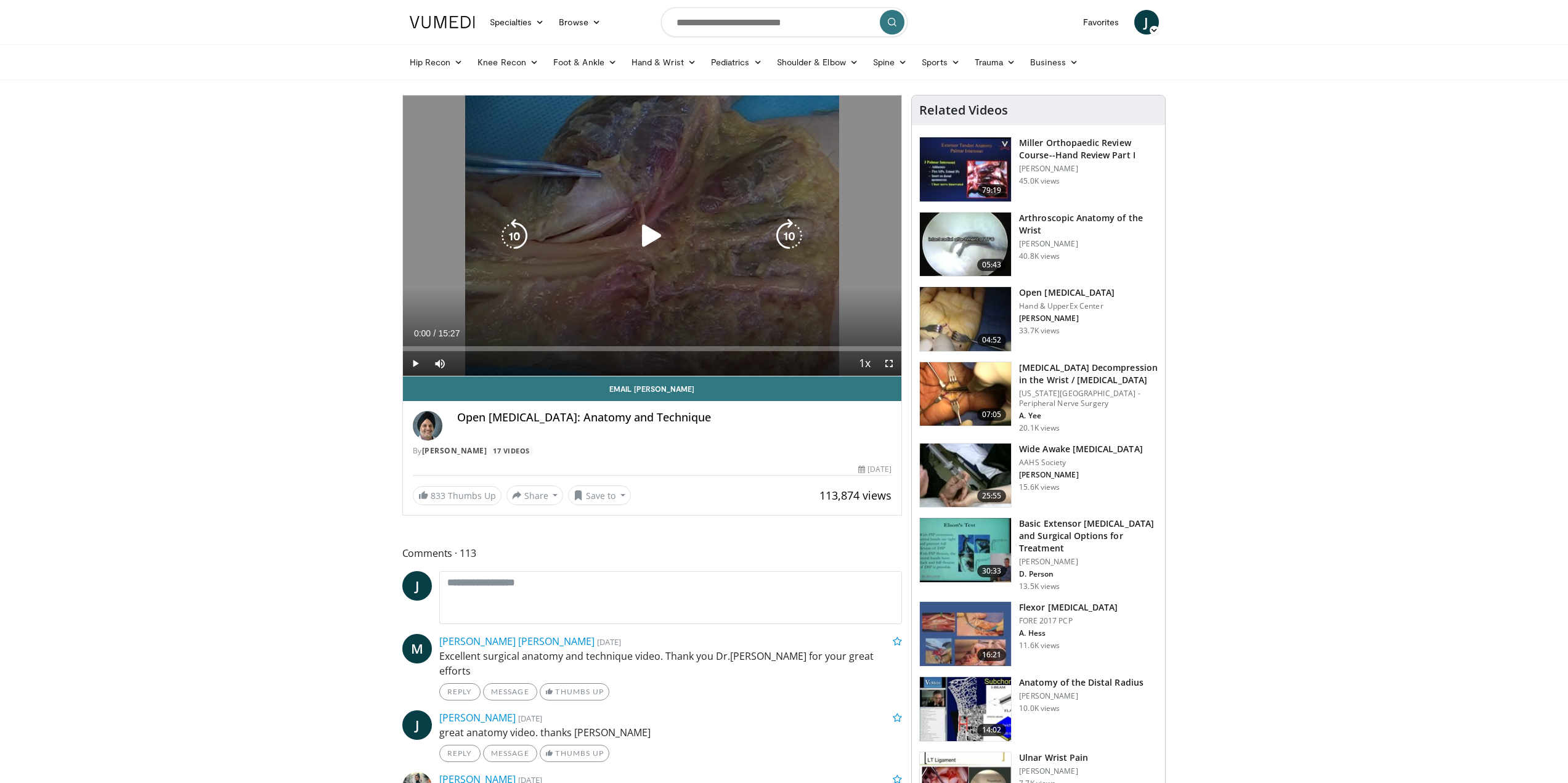
click at [636, 241] on icon "Video Player" at bounding box center [651, 236] width 34 height 34
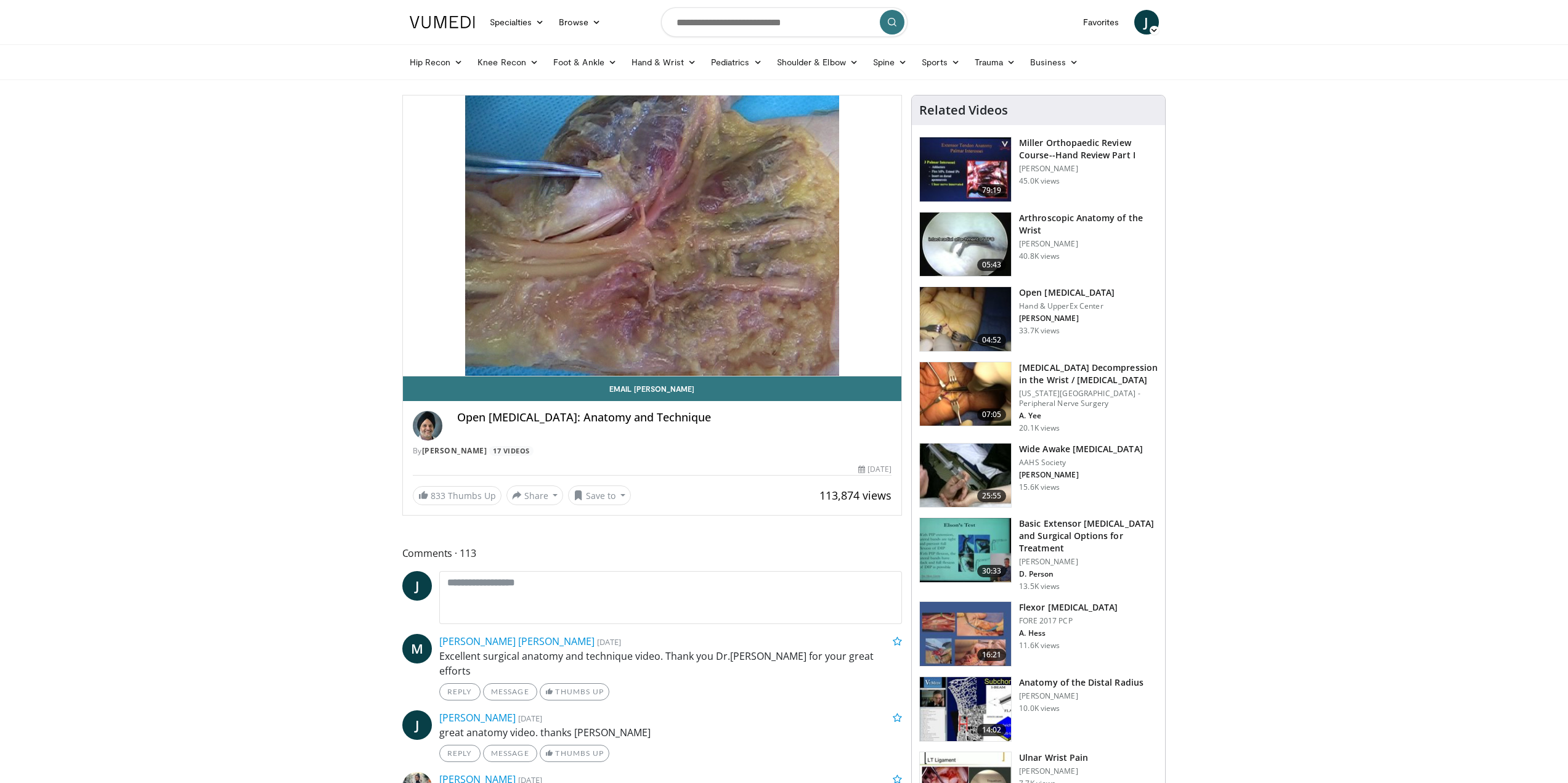
click at [600, 371] on div "Loaded : 0.00% 05:20 00:00" at bounding box center [652, 373] width 499 height 5
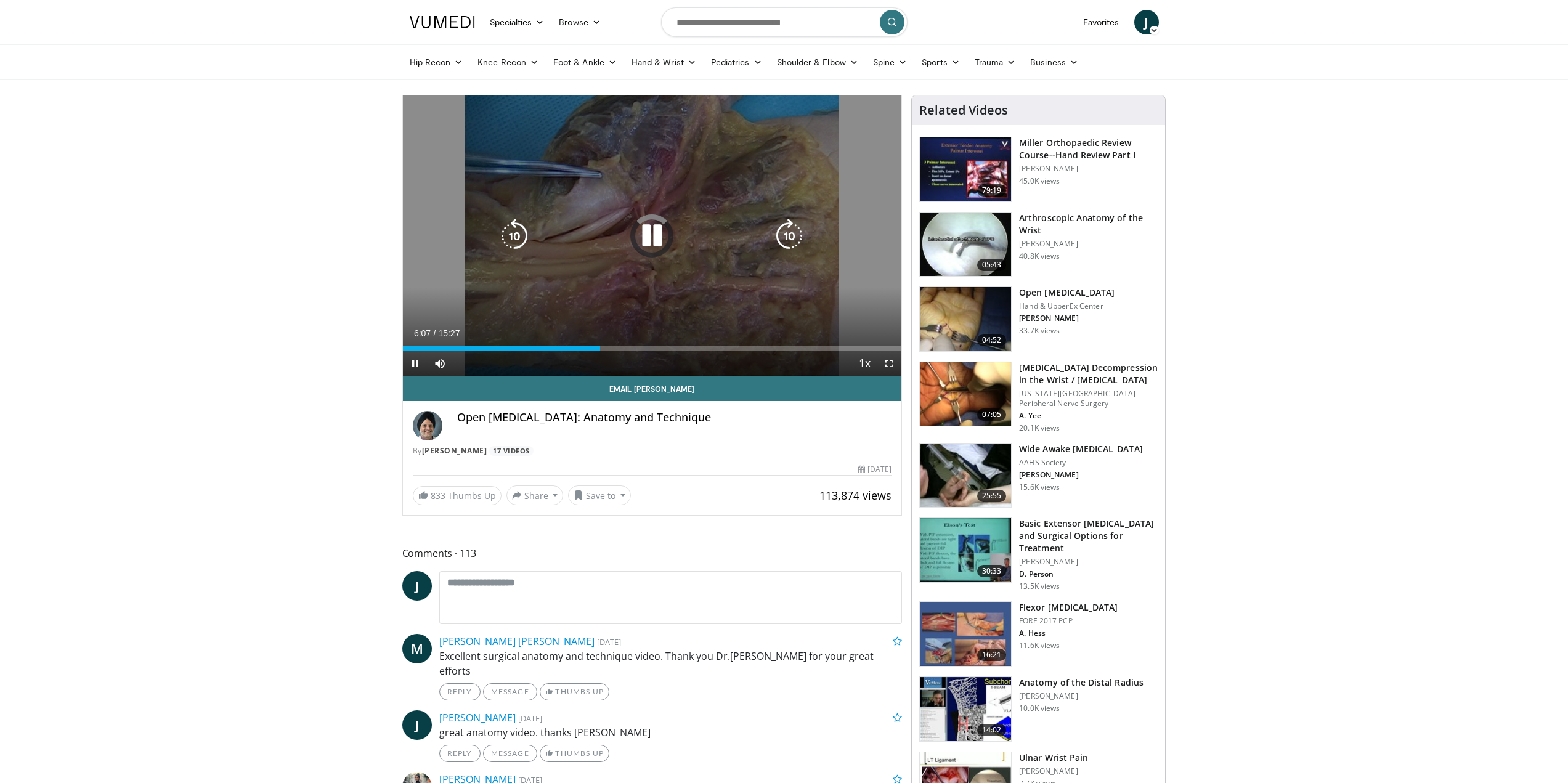
click at [648, 204] on div "10 seconds Tap to unmute" at bounding box center [652, 236] width 499 height 280
click at [654, 246] on icon "Video Player" at bounding box center [651, 236] width 34 height 34
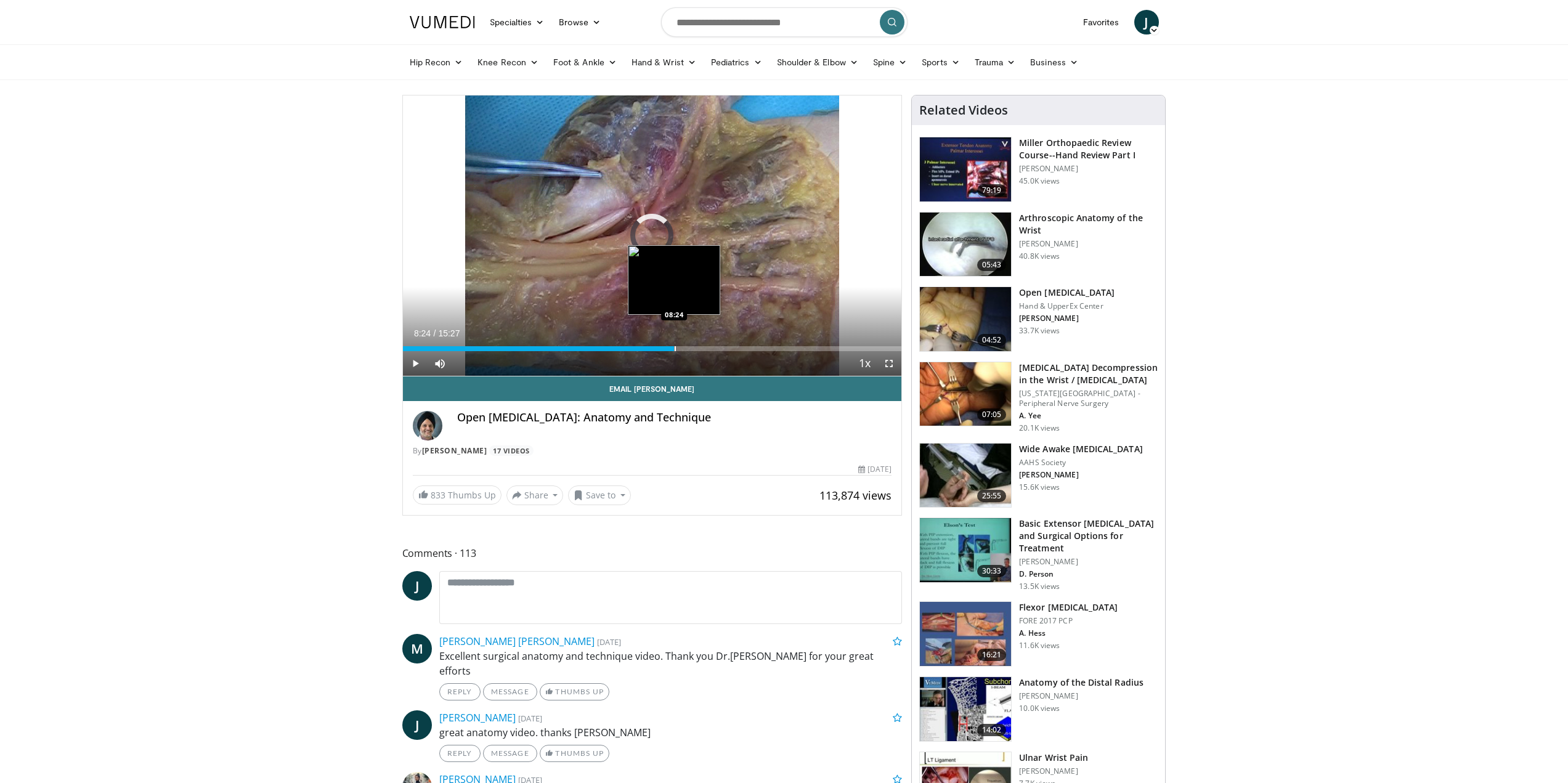
click at [674, 343] on div "Loaded : 42.00% 08:24 08:24" at bounding box center [652, 345] width 499 height 12
click at [668, 348] on div "Progress Bar" at bounding box center [669, 348] width 1 height 5
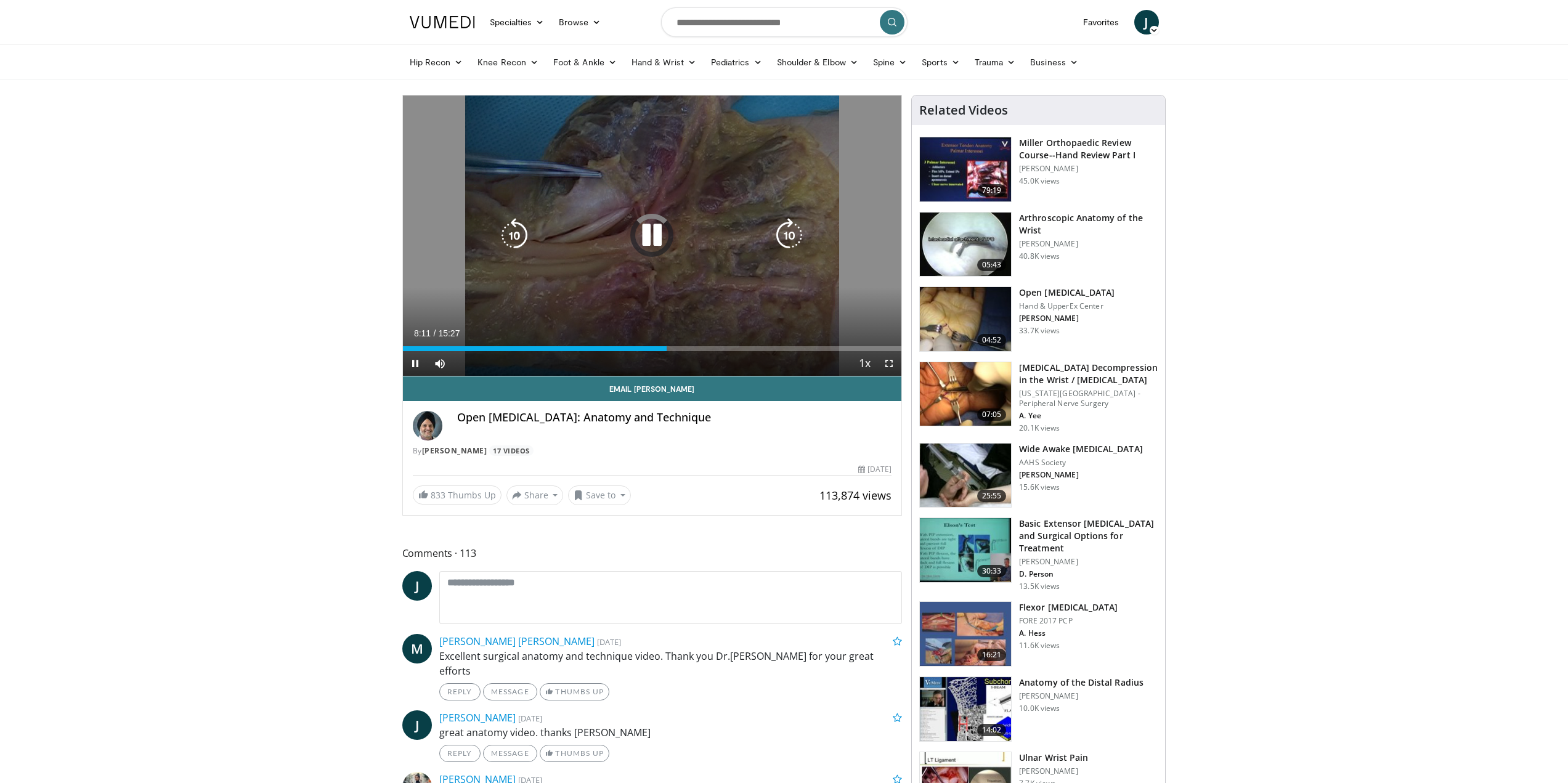
click at [637, 209] on div "10 seconds Tap to unmute" at bounding box center [652, 236] width 499 height 280
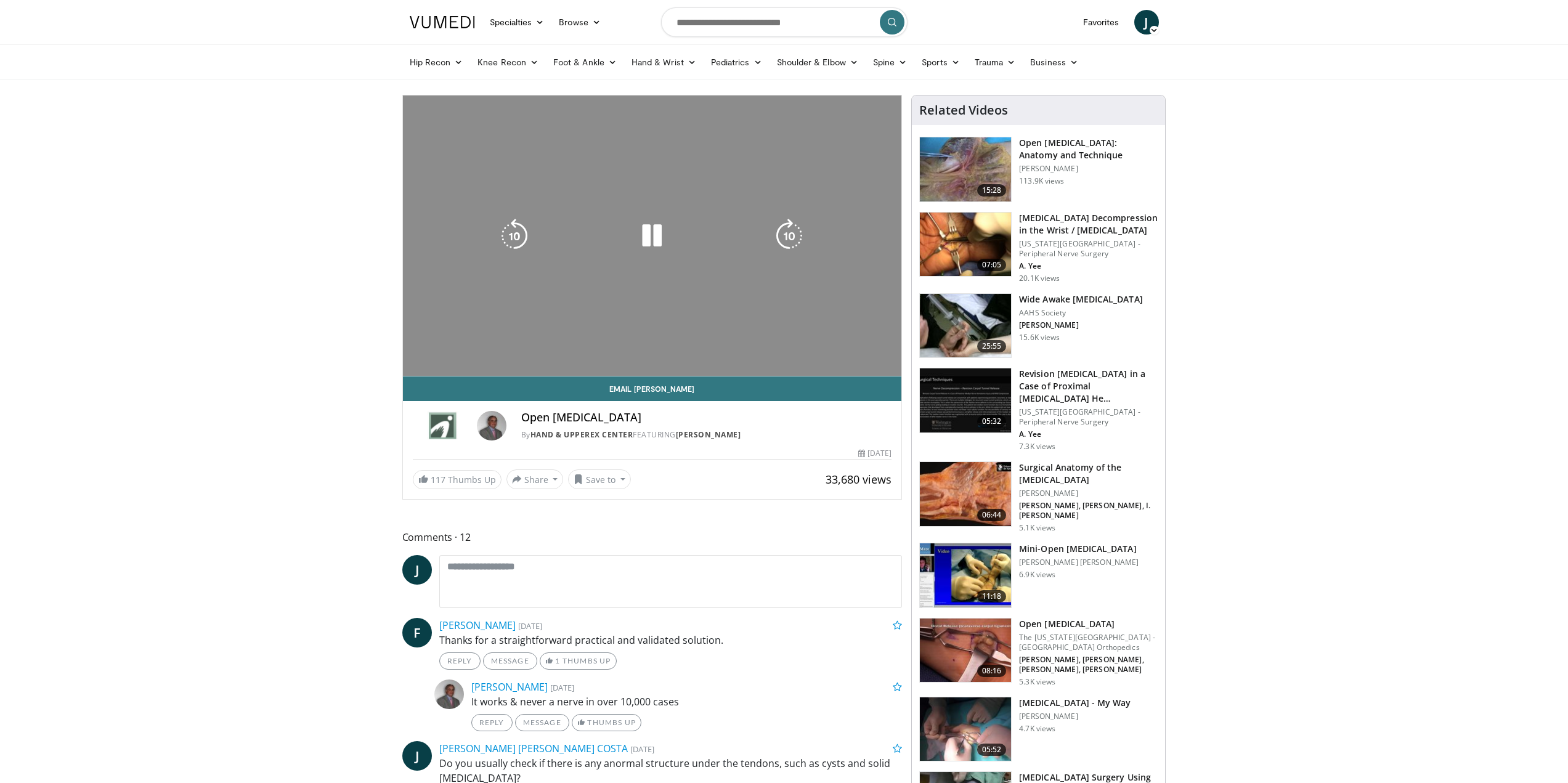
drag, startPoint x: 588, startPoint y: 358, endPoint x: 598, endPoint y: 346, distance: 15.6
click at [588, 376] on div "Current Time 0:00 / Duration 4:51 Pause Skip Backward Skip Forward Mute Loaded …" at bounding box center [652, 388] width 499 height 25
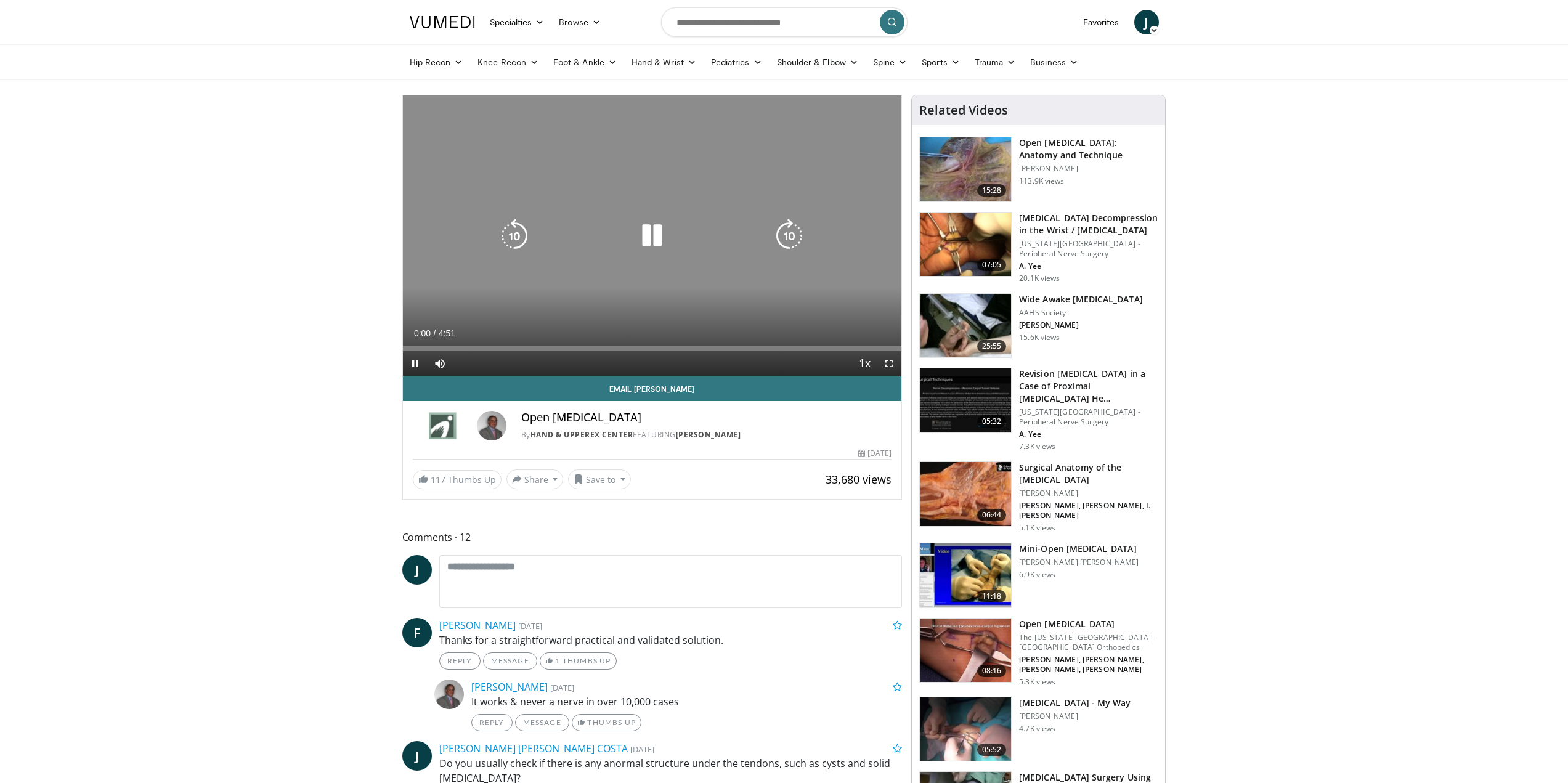
click at [656, 226] on icon "Video Player" at bounding box center [651, 236] width 34 height 34
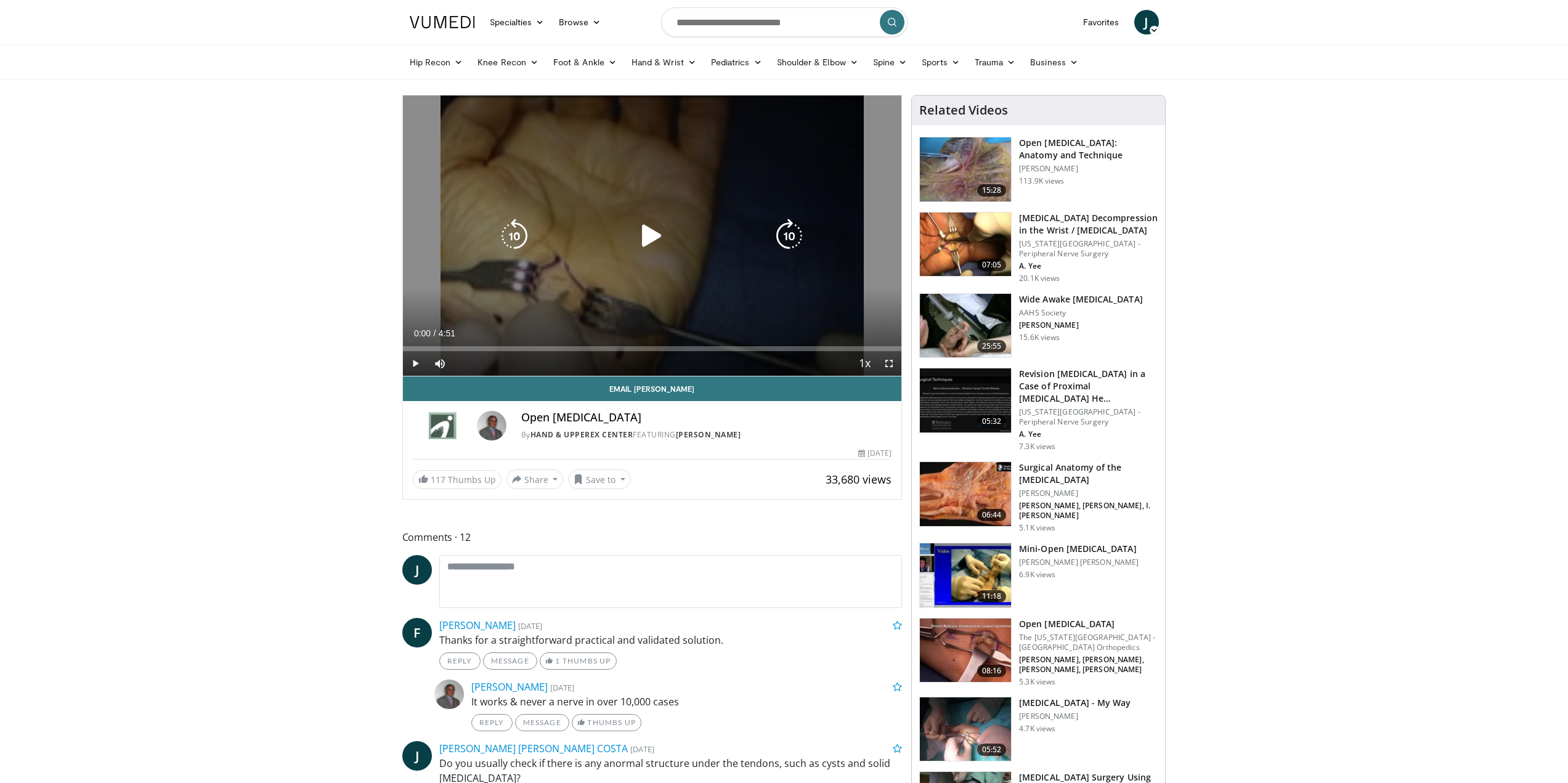
click at [642, 219] on icon "Video Player" at bounding box center [651, 236] width 34 height 34
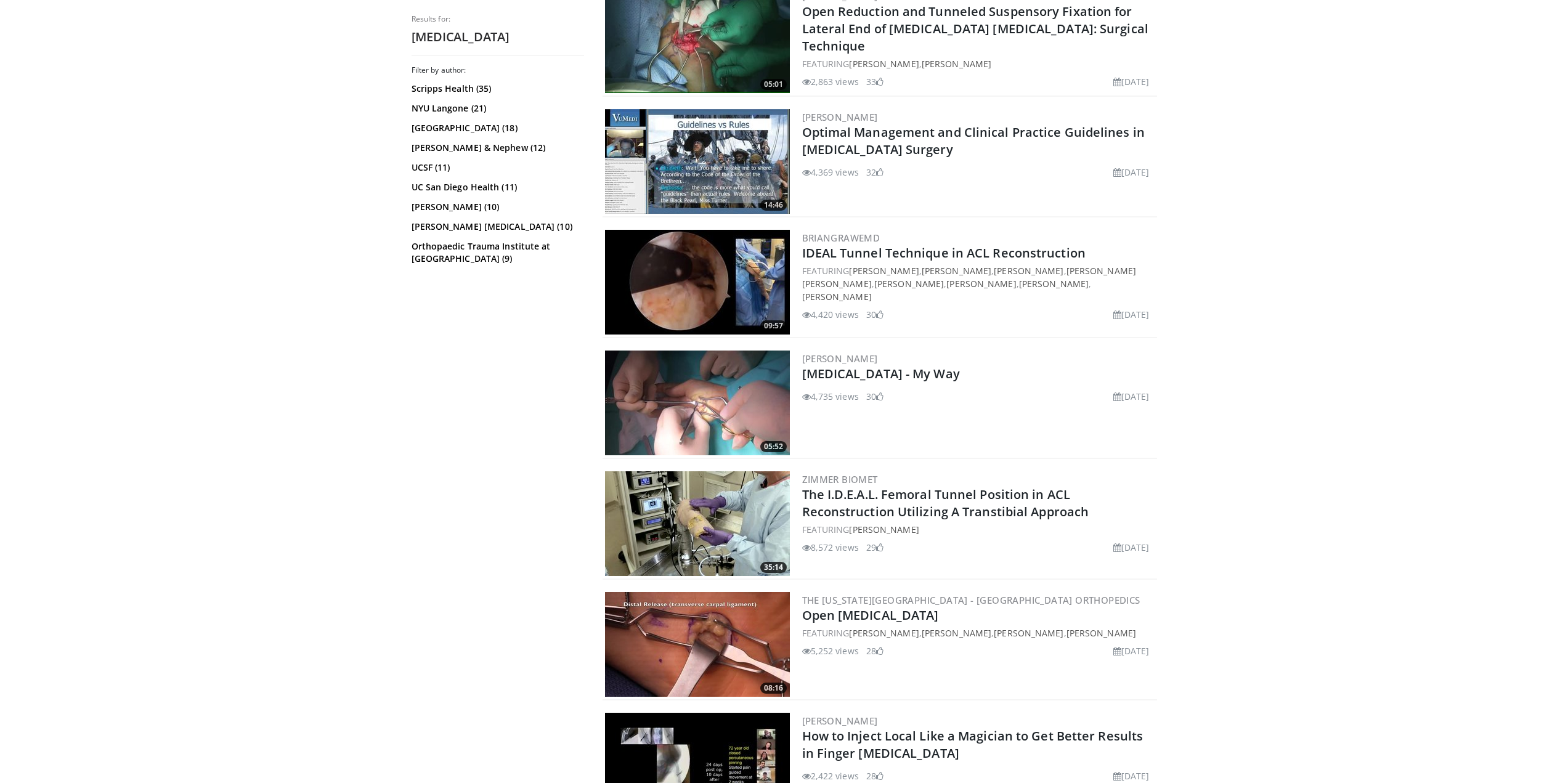
scroll to position [2279, 0]
